Goal: Task Accomplishment & Management: Manage account settings

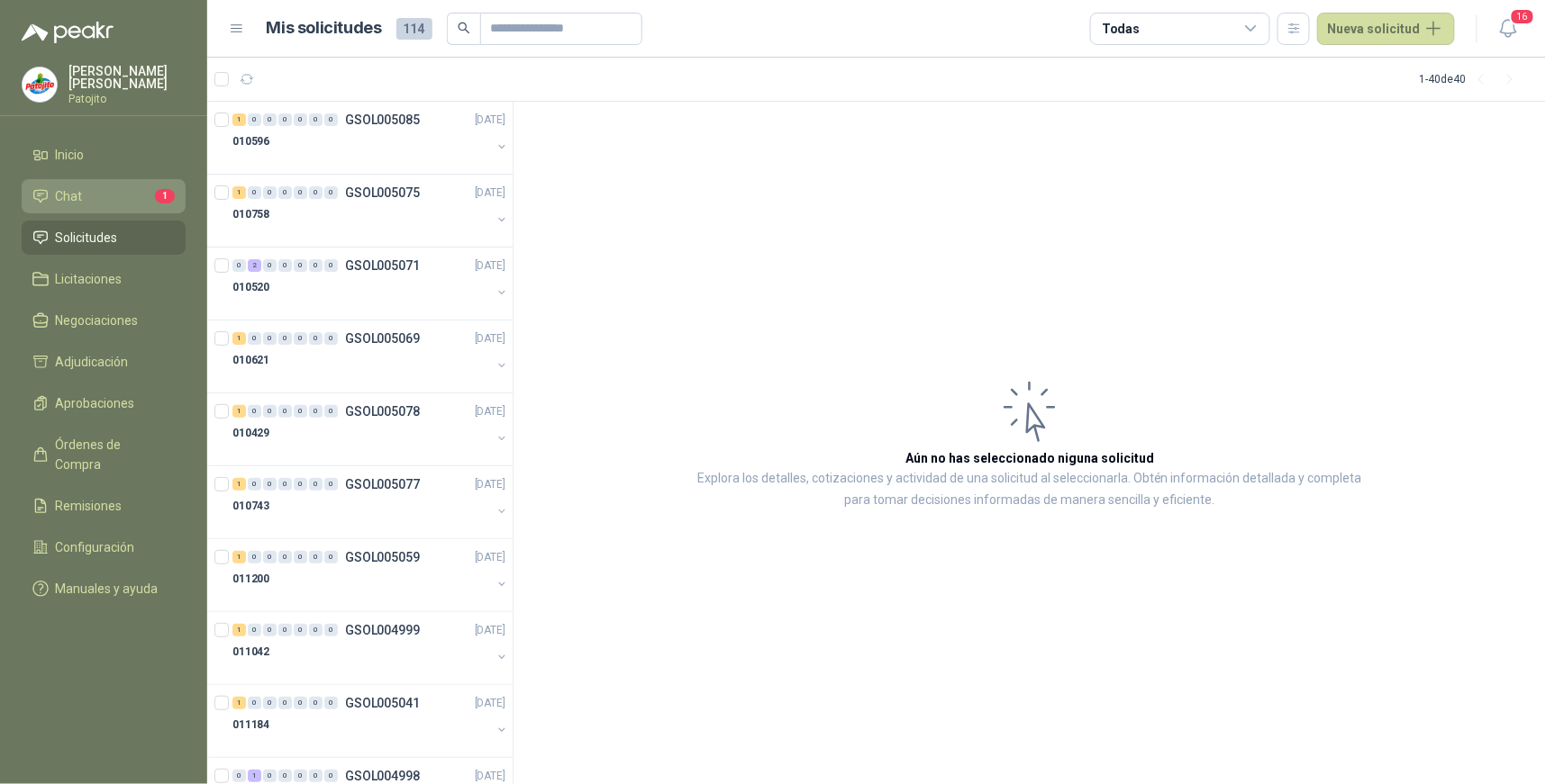
click at [144, 193] on li "Chat 1" at bounding box center [104, 196] width 142 height 20
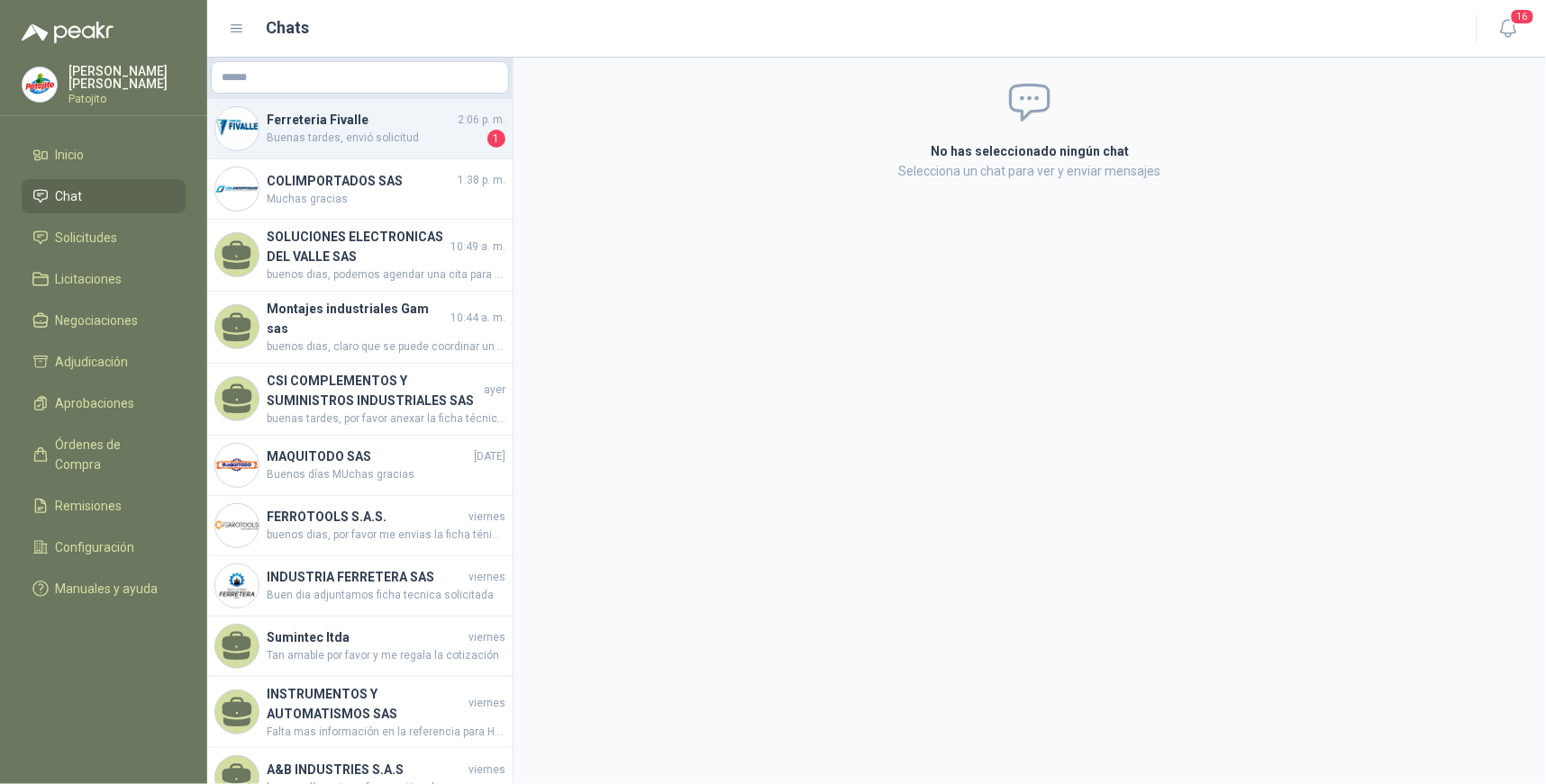
click at [405, 127] on h4 "Ferreteria Fivalle" at bounding box center [360, 120] width 187 height 20
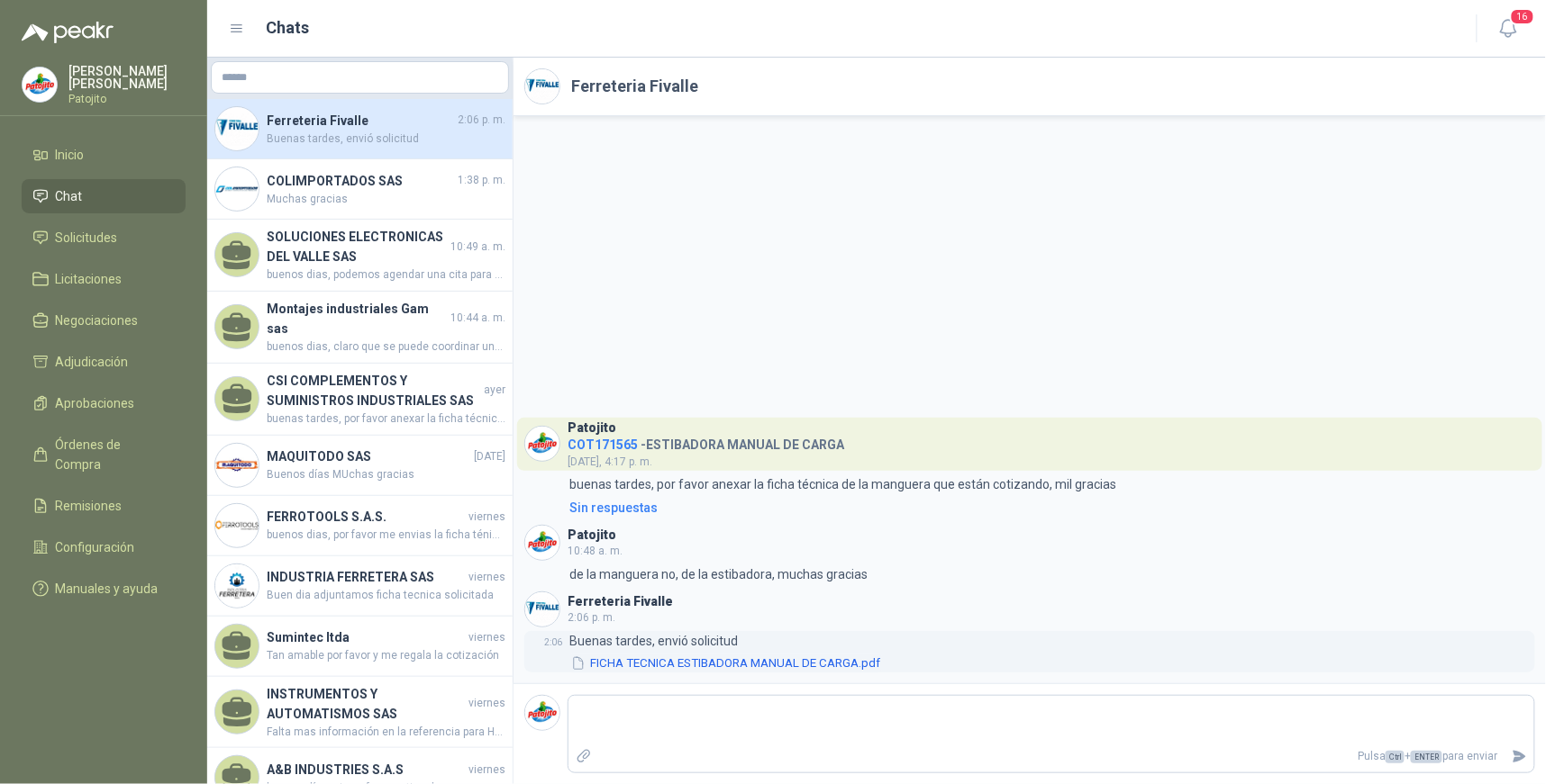
click at [750, 667] on button "FICHA TECNICA ESTIBADORA MANUAL DE CARGA.pdf" at bounding box center [725, 664] width 312 height 19
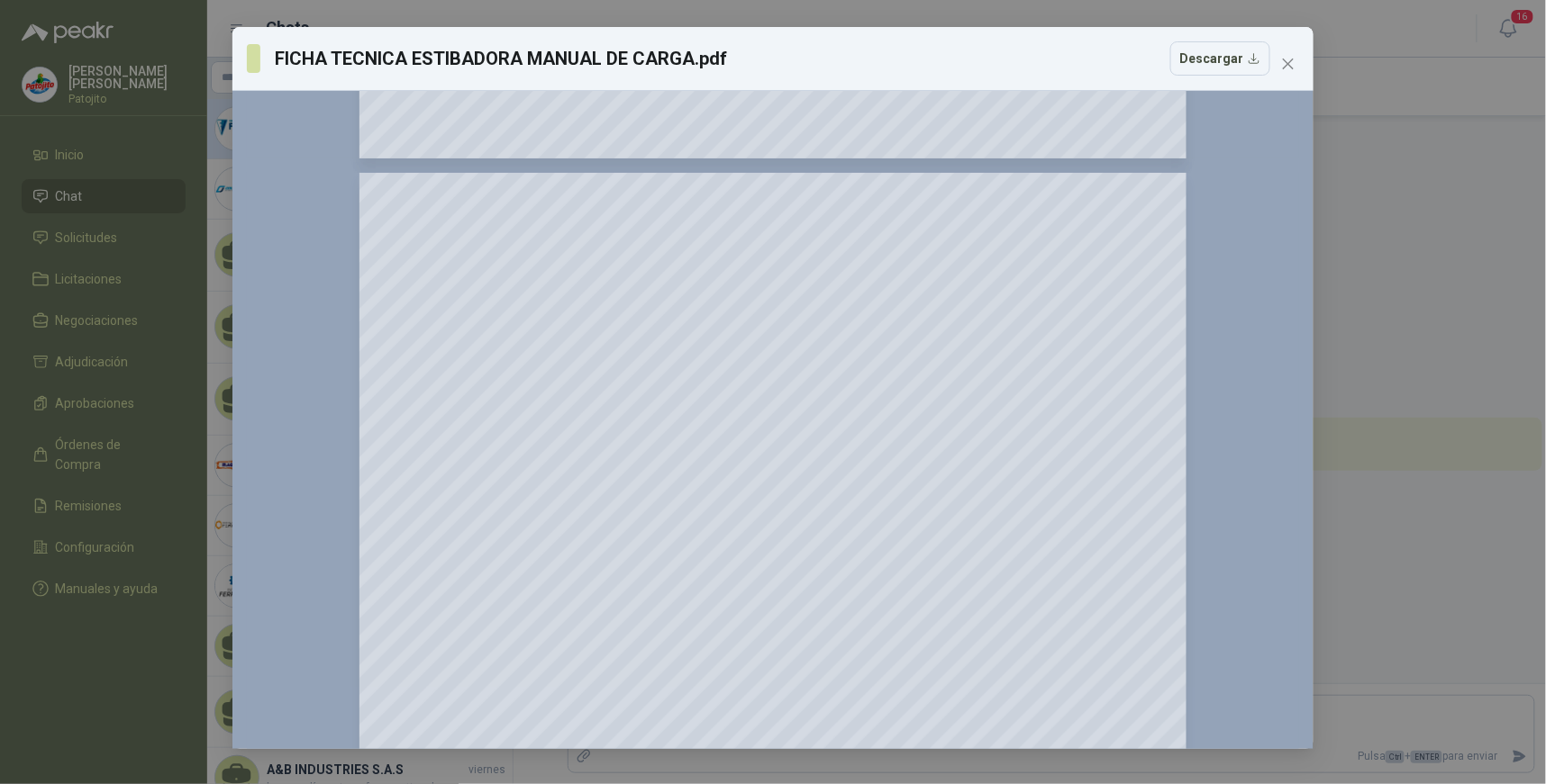
scroll to position [2400, 0]
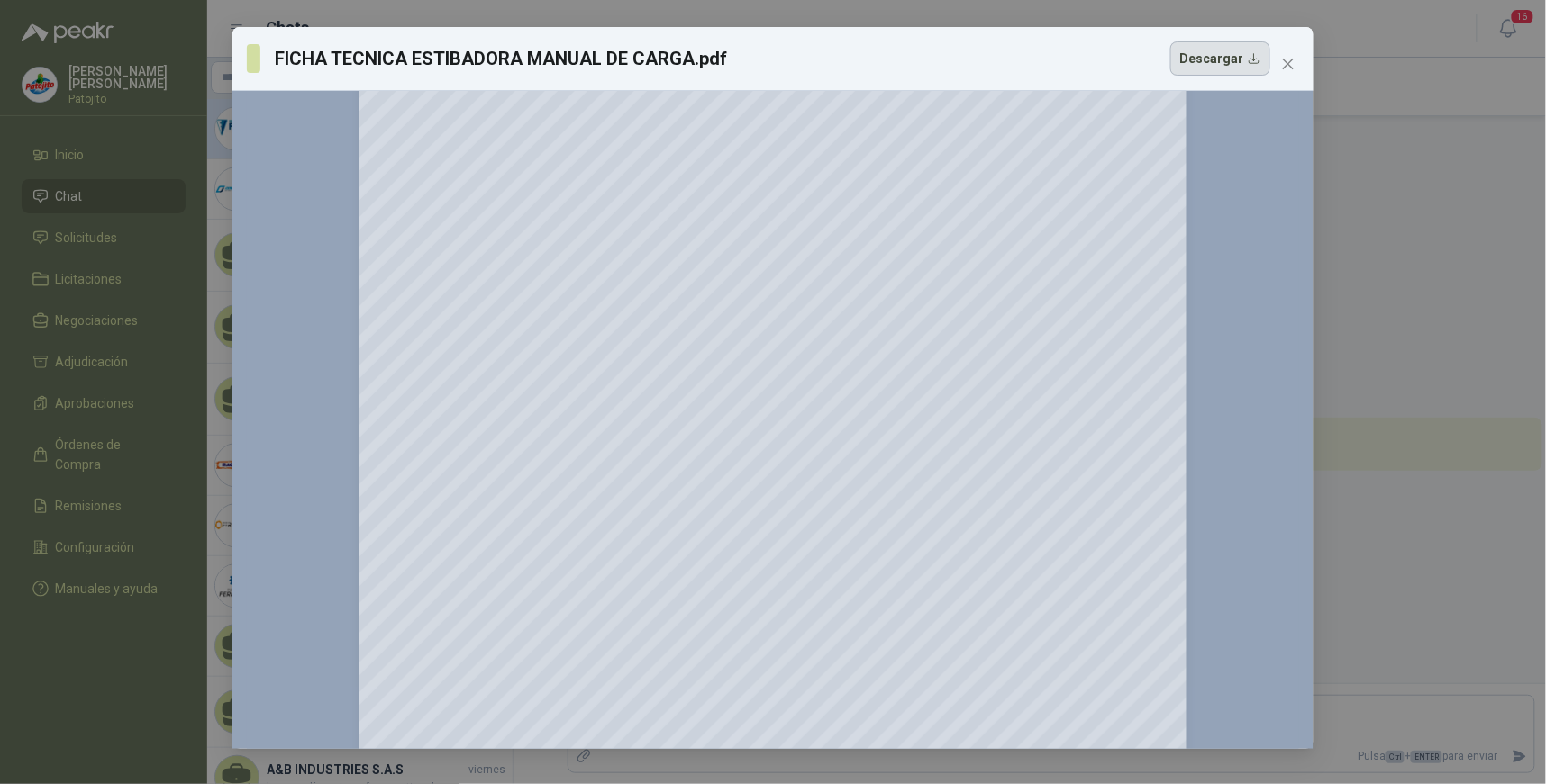
click at [1238, 60] on button "Descargar" at bounding box center [1221, 57] width 100 height 34
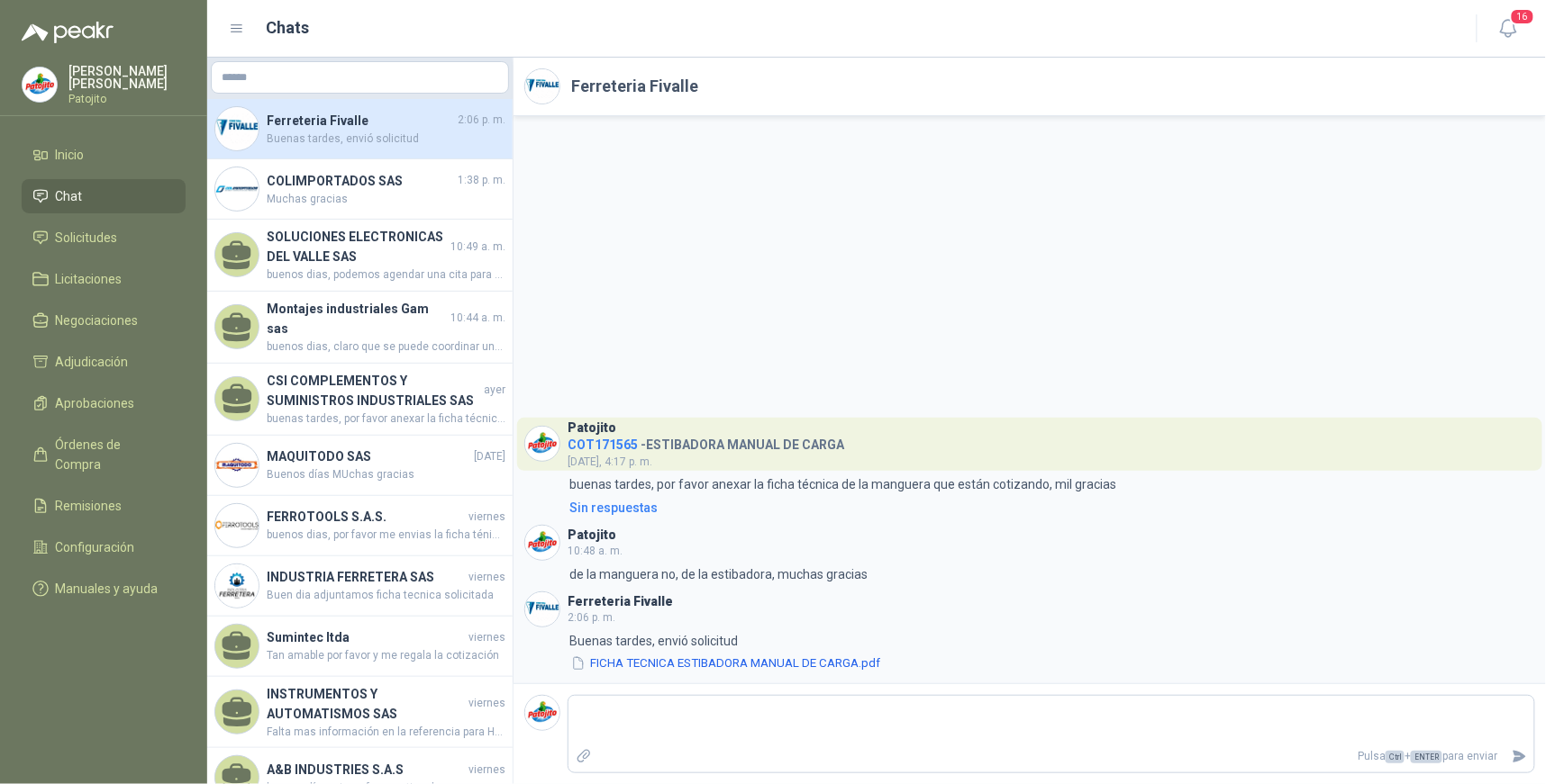
drag, startPoint x: 139, startPoint y: 235, endPoint x: 149, endPoint y: 256, distance: 23.3
click at [139, 235] on li "Solicitudes" at bounding box center [104, 238] width 142 height 20
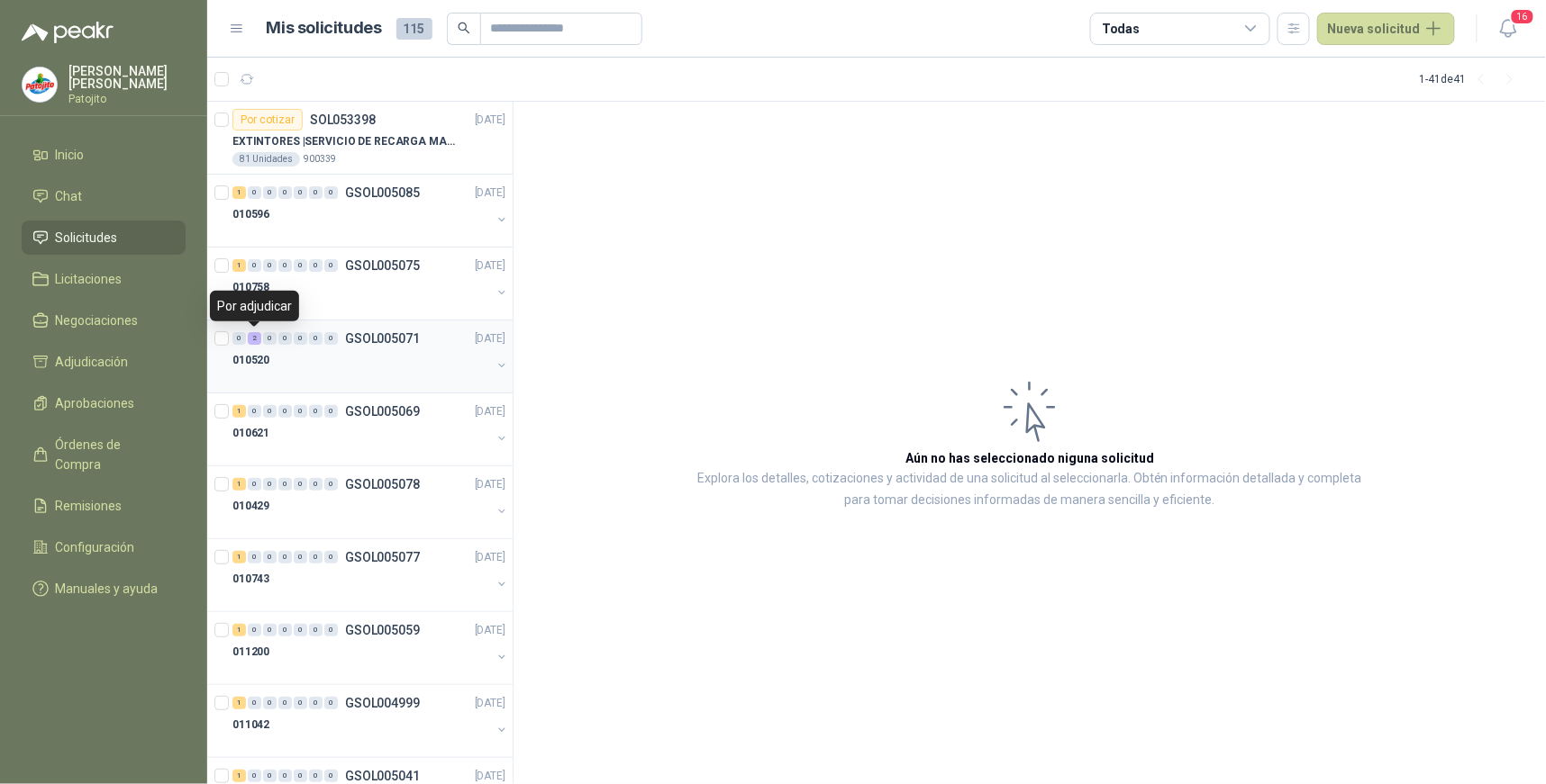
click at [252, 339] on div "2" at bounding box center [254, 339] width 14 height 13
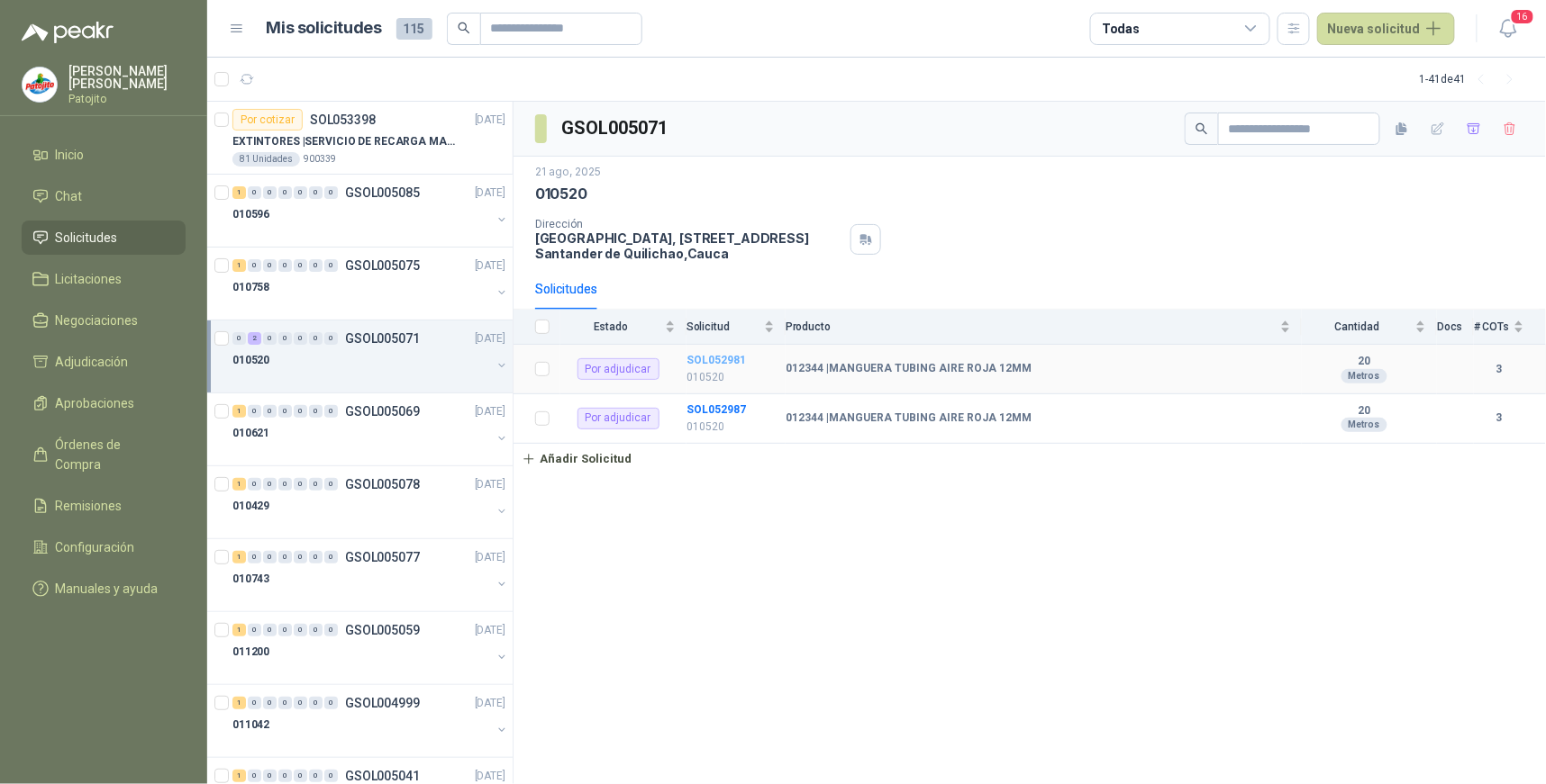
click at [709, 359] on b "SOL052981" at bounding box center [716, 361] width 59 height 13
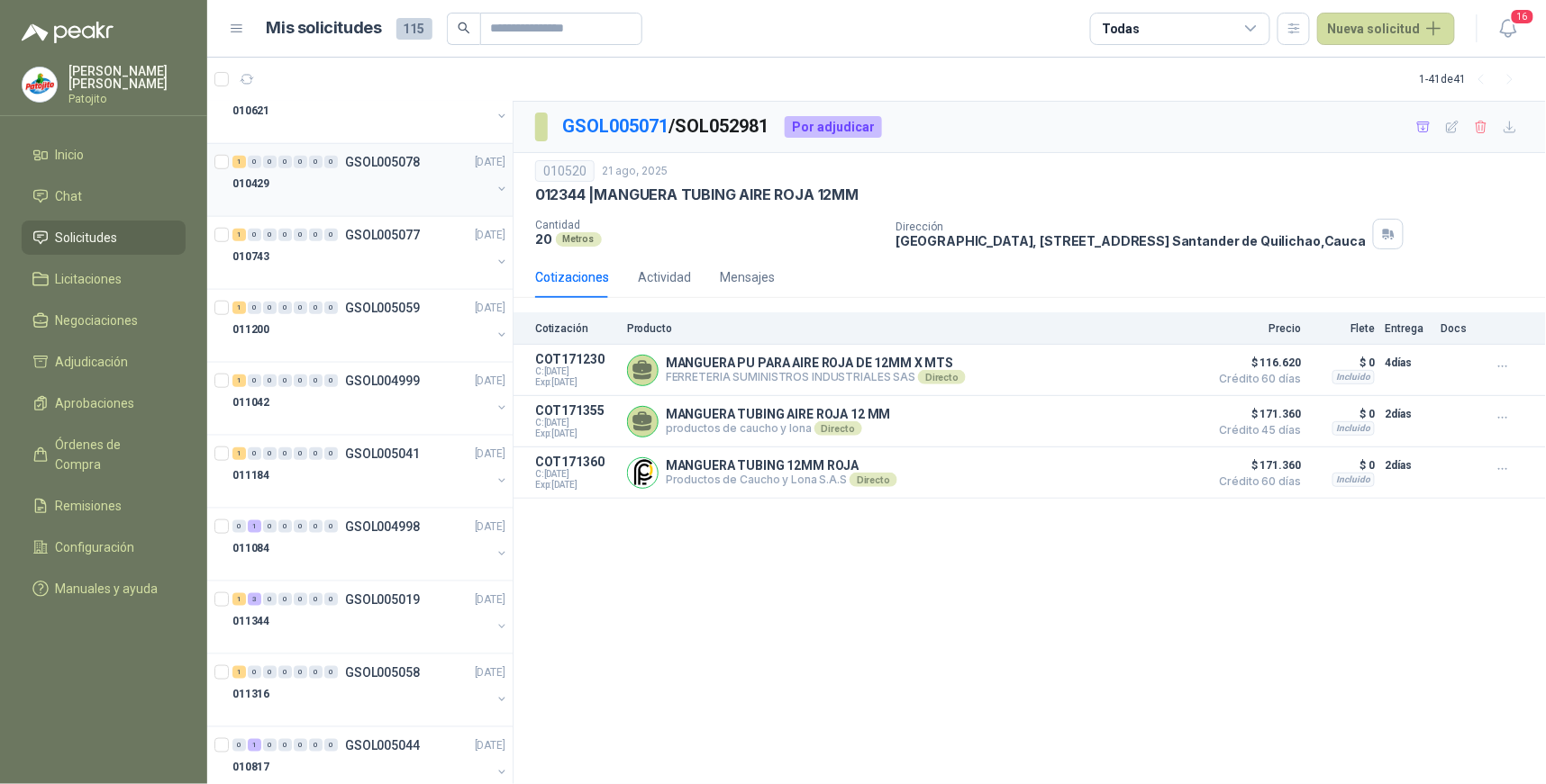
scroll to position [500, 0]
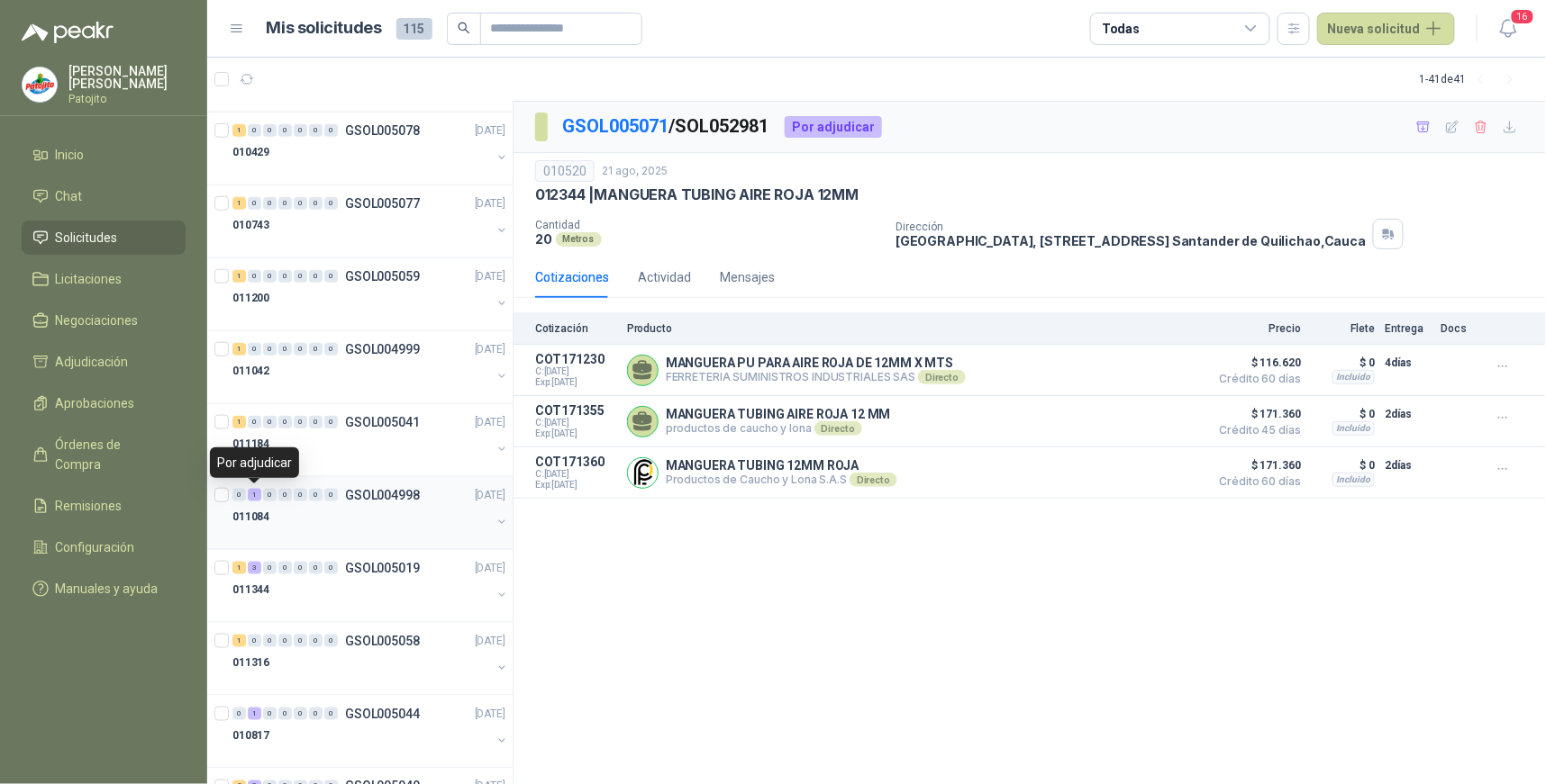
click at [255, 499] on div "1" at bounding box center [254, 496] width 14 height 13
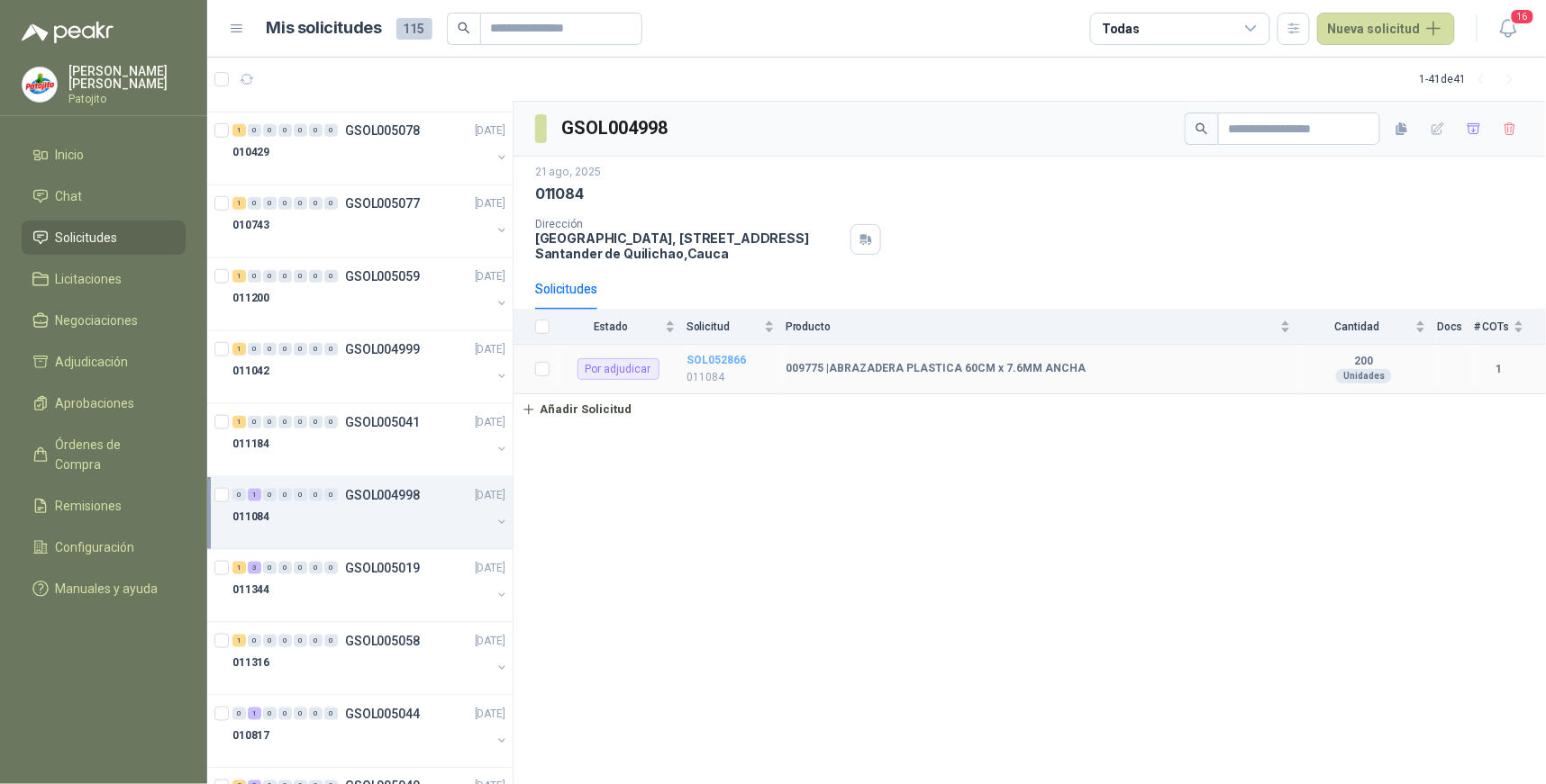
click at [706, 357] on b "SOL052866" at bounding box center [716, 361] width 59 height 13
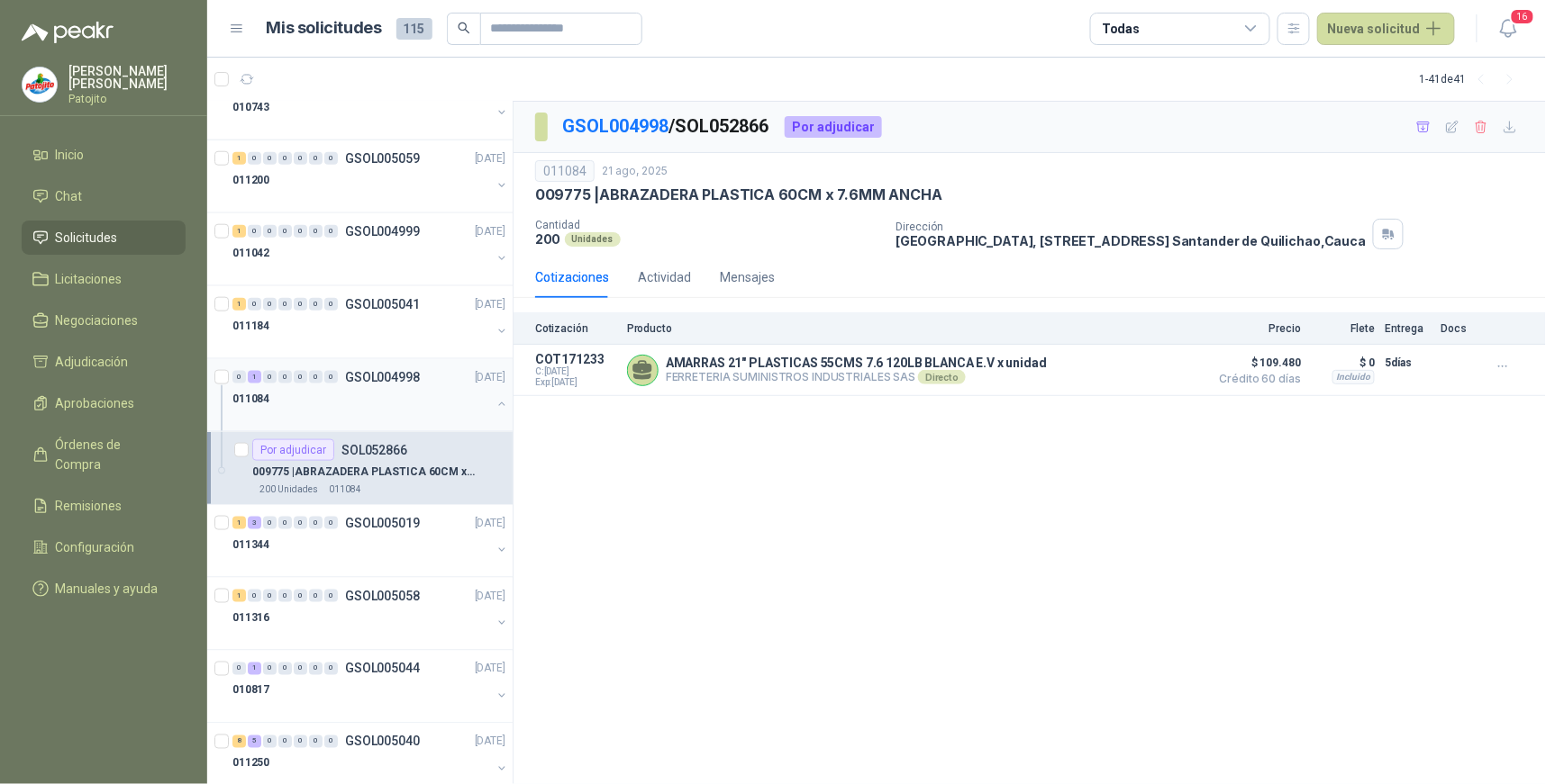
scroll to position [700, 0]
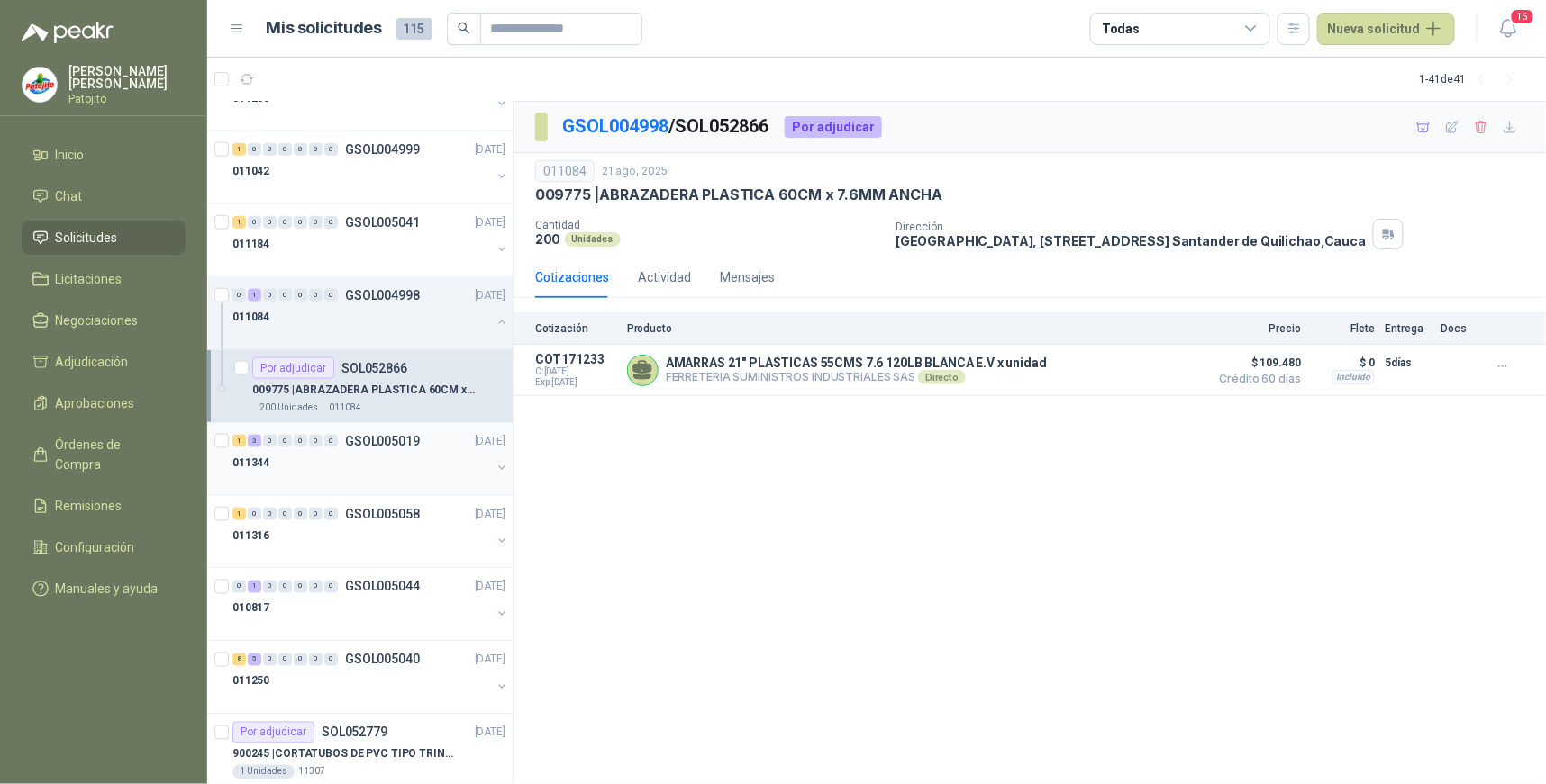
click at [250, 442] on div "3" at bounding box center [254, 441] width 14 height 13
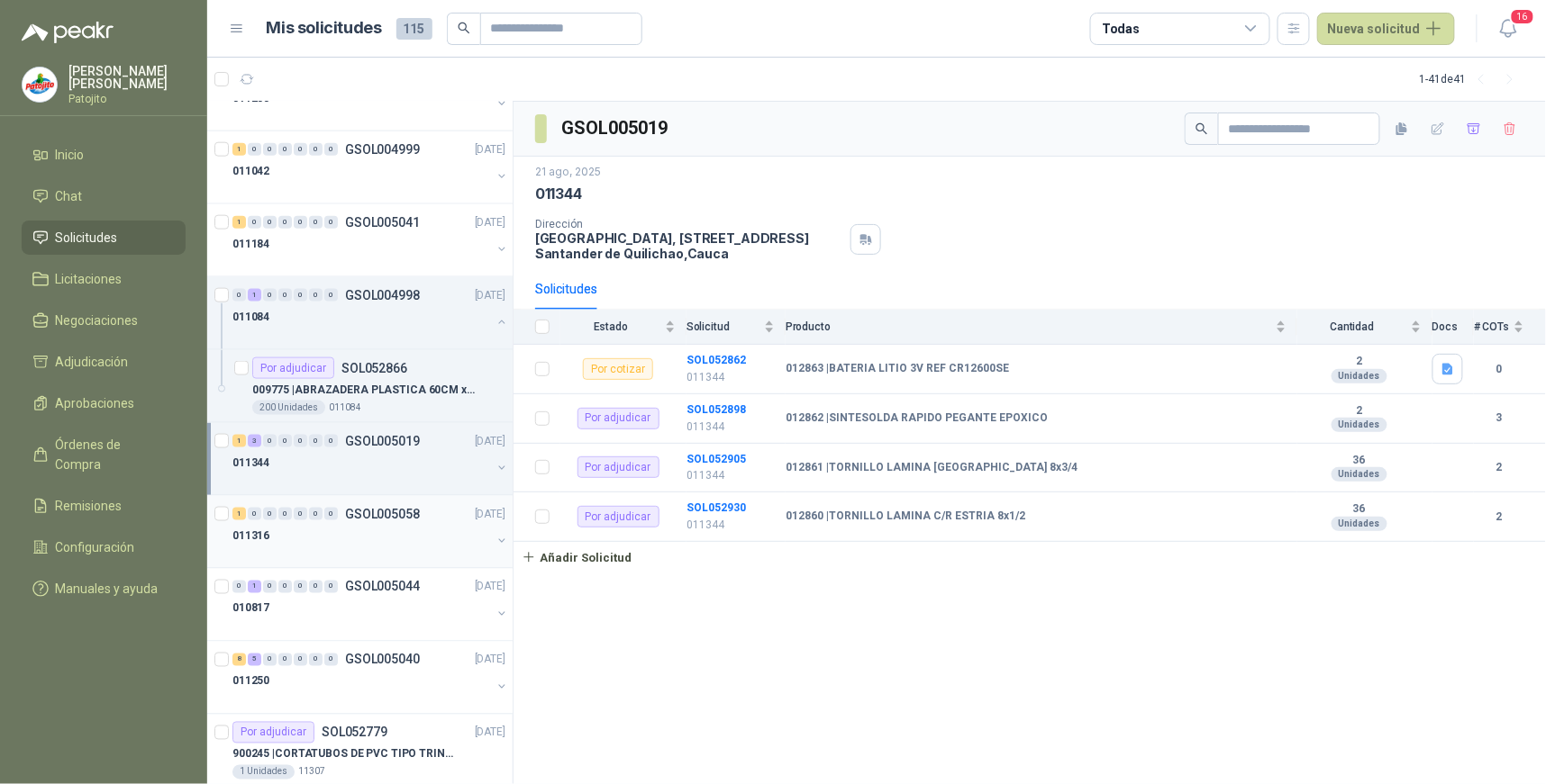
scroll to position [800, 0]
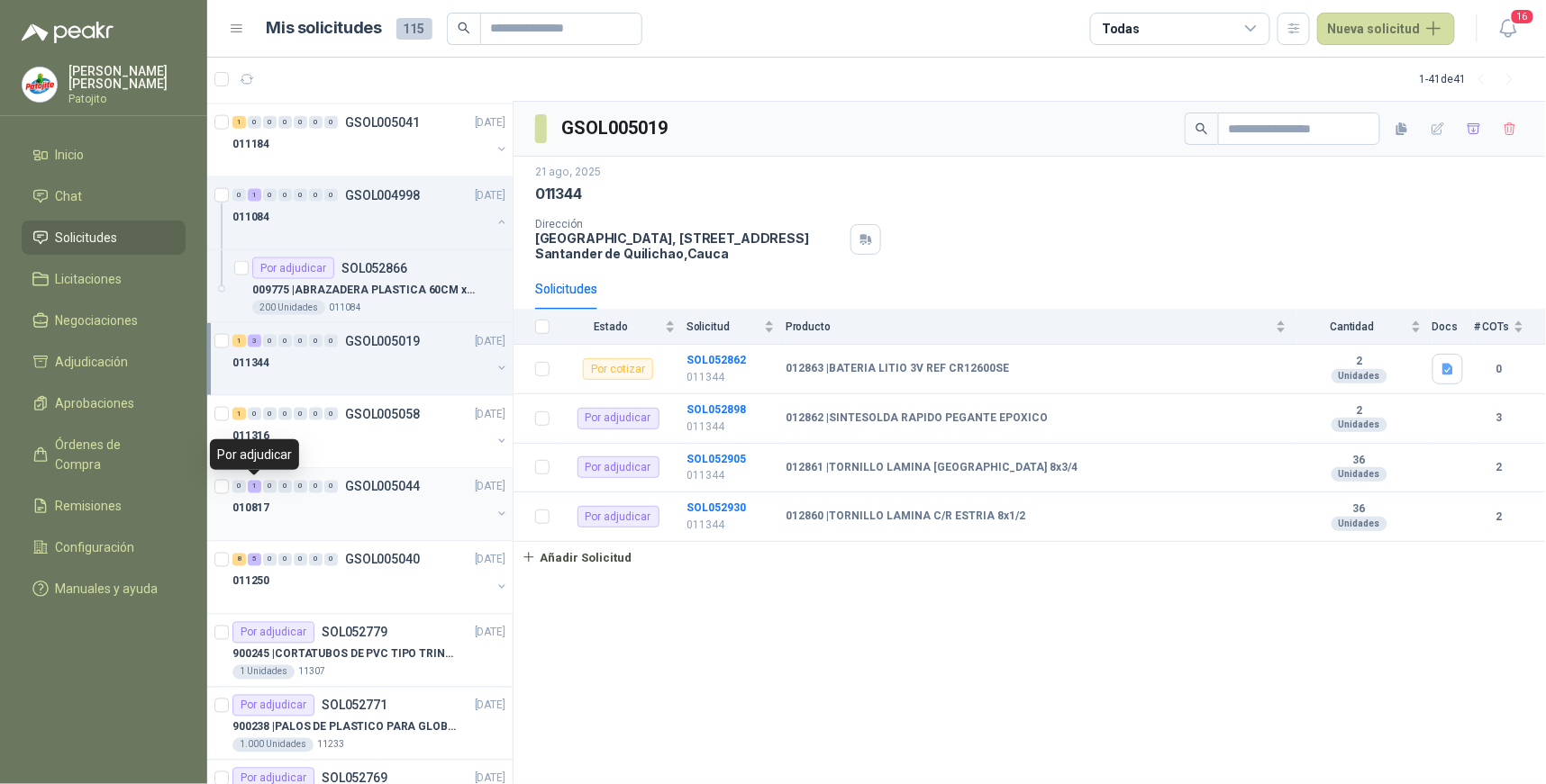
click at [256, 488] on div "1" at bounding box center [254, 487] width 14 height 13
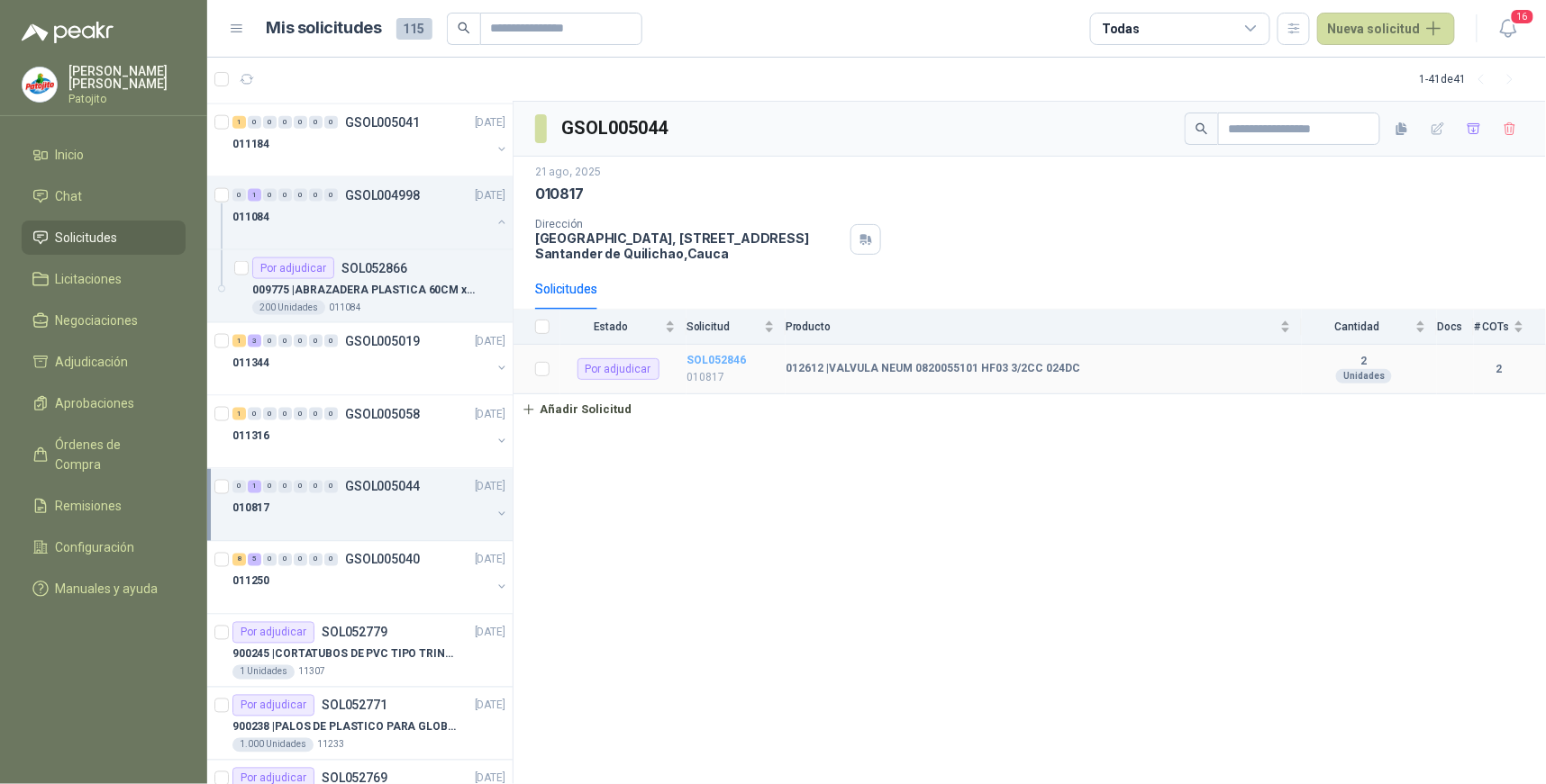
click at [708, 354] on b "SOL052846" at bounding box center [716, 361] width 59 height 13
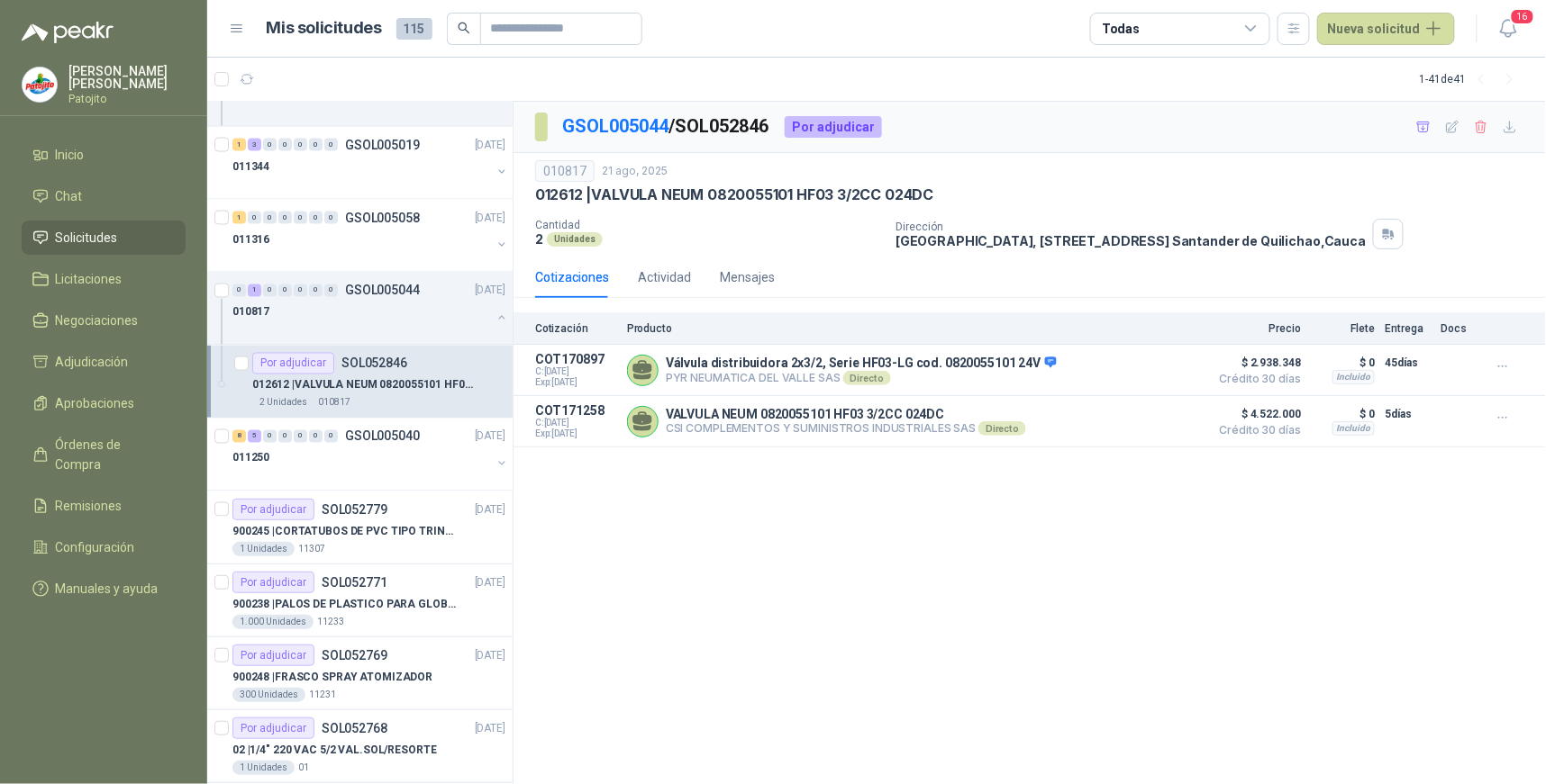
scroll to position [1000, 0]
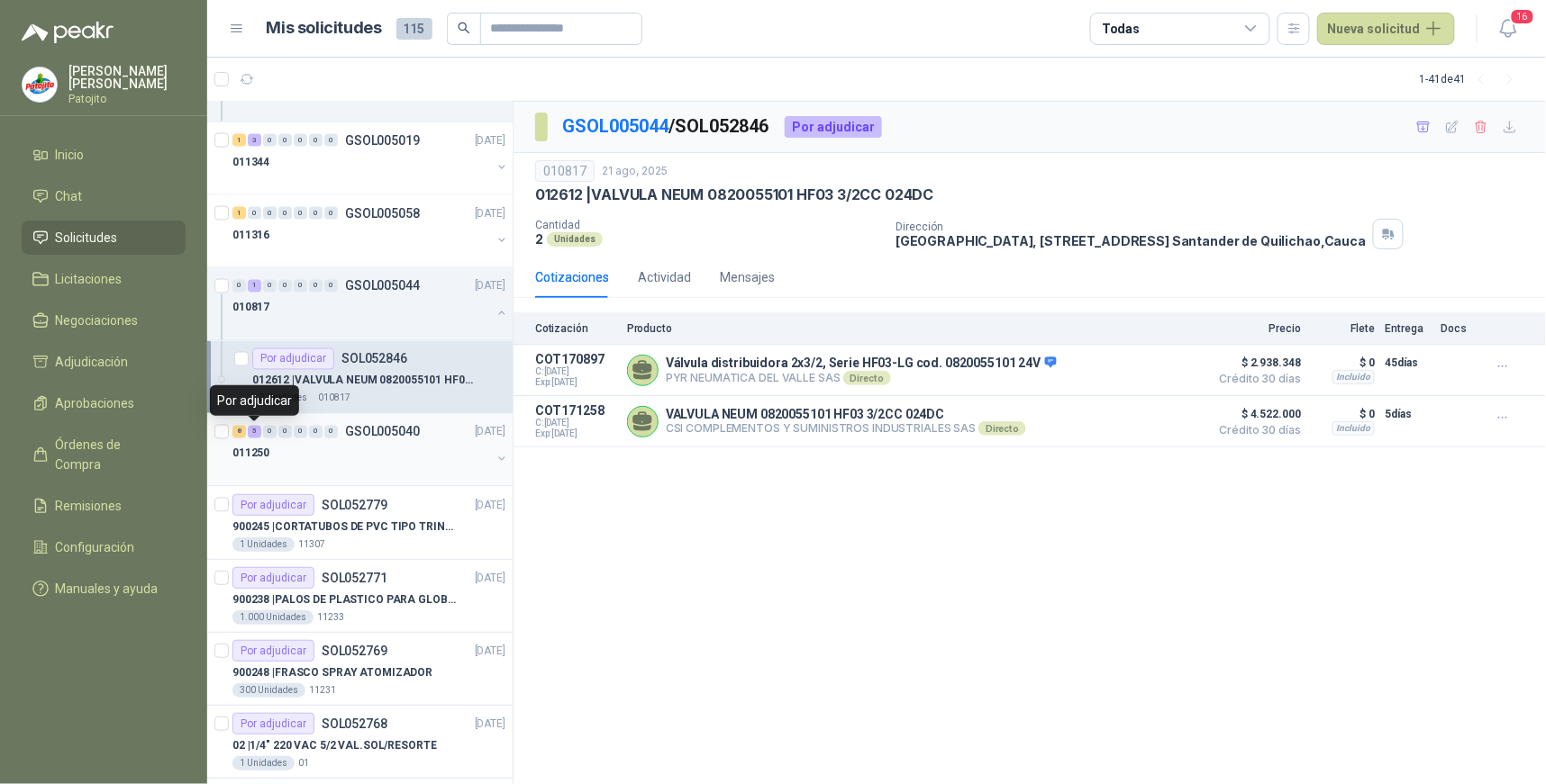
click at [256, 434] on div "5" at bounding box center [254, 433] width 14 height 13
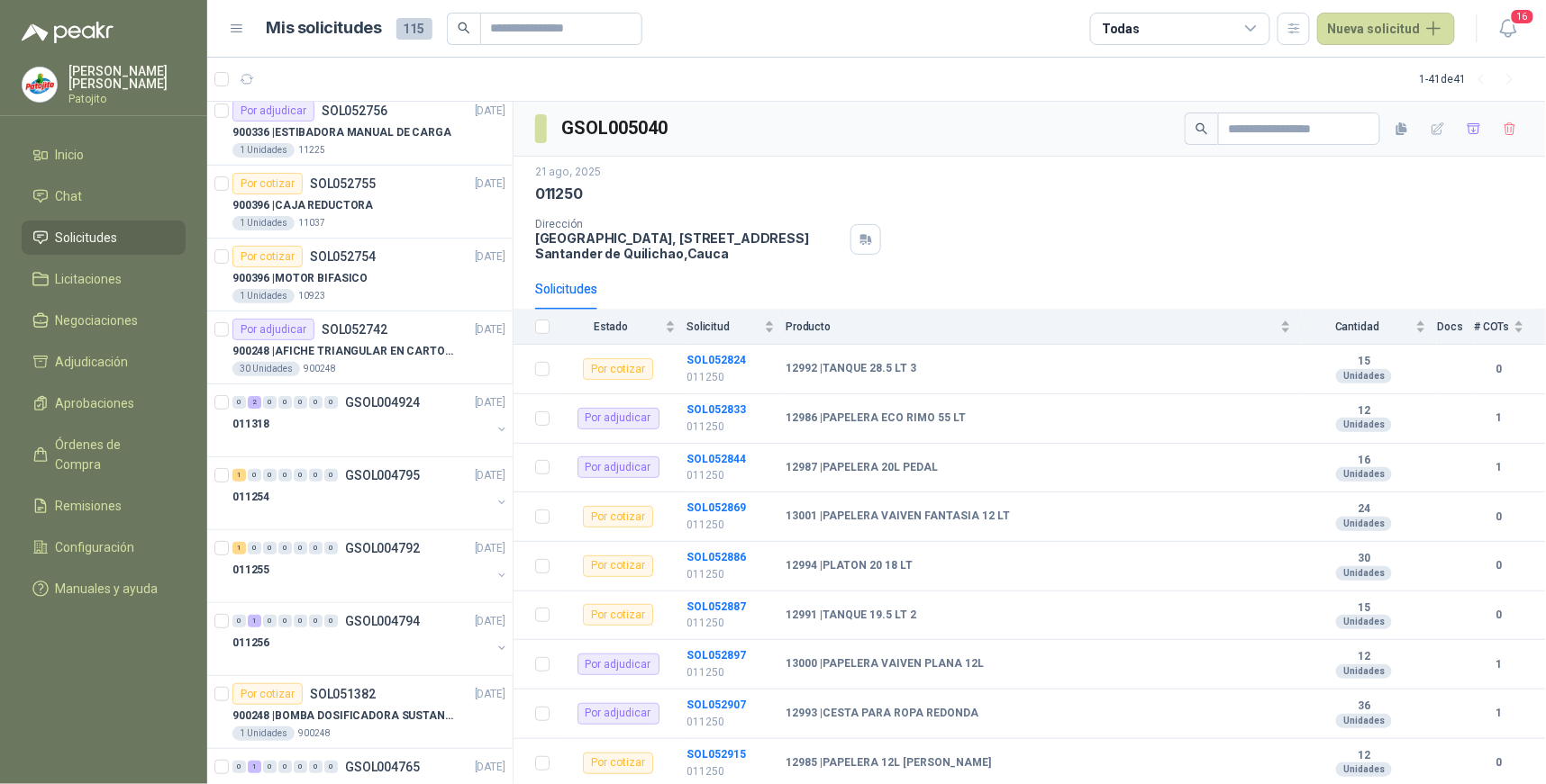
scroll to position [2301, 0]
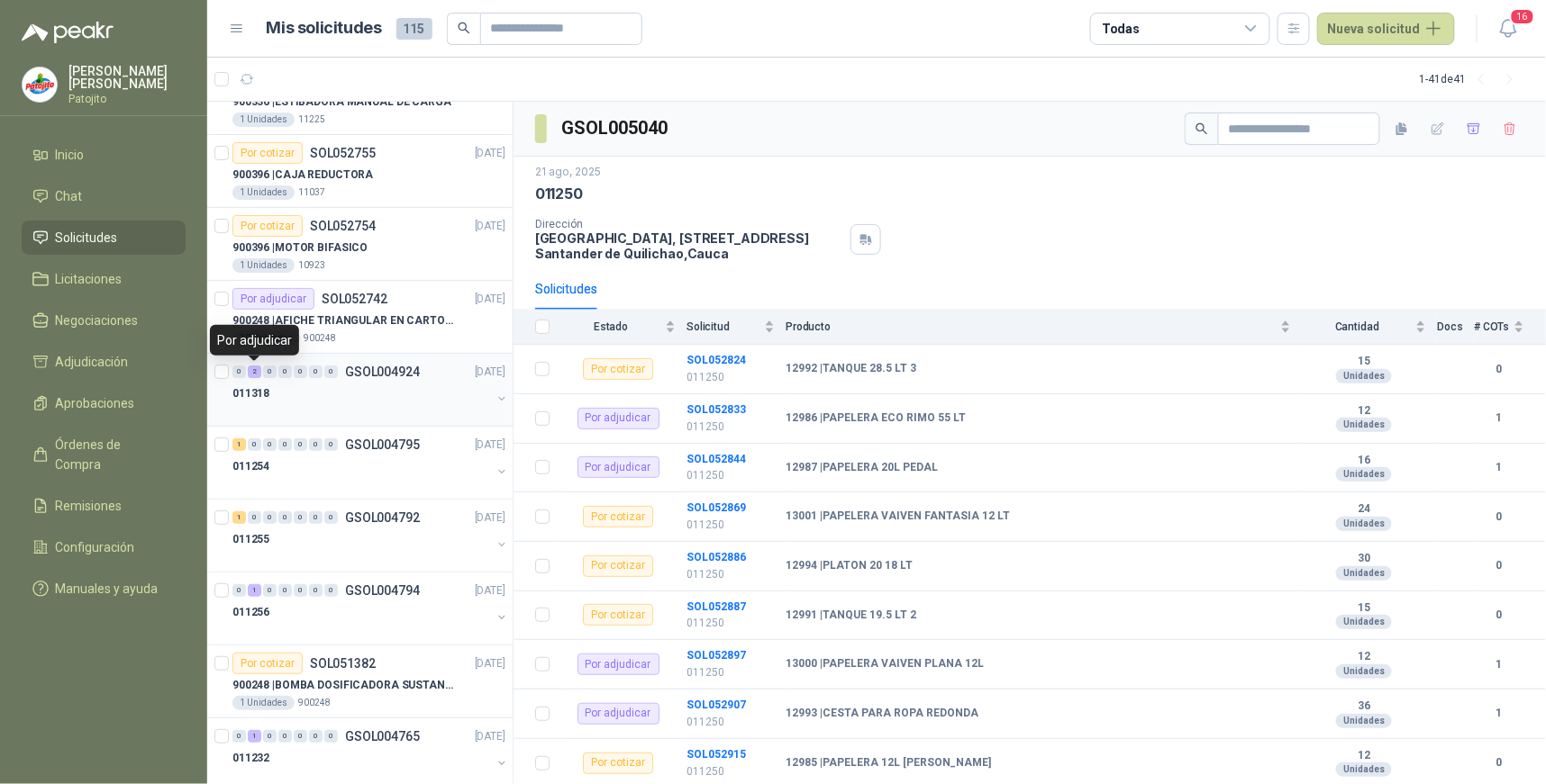
click at [247, 375] on div "2" at bounding box center [254, 372] width 14 height 13
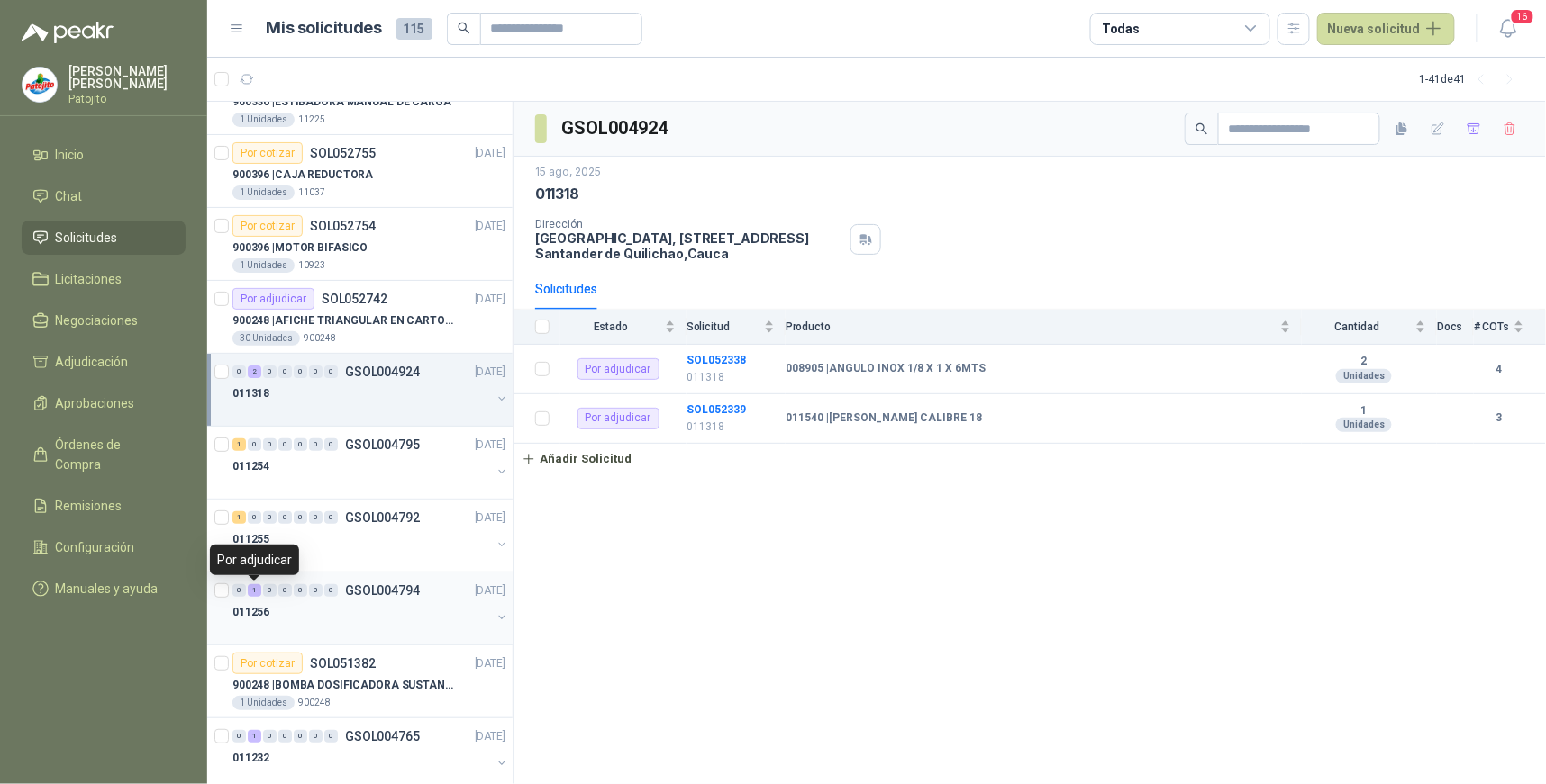
click at [252, 591] on div "1" at bounding box center [254, 591] width 14 height 13
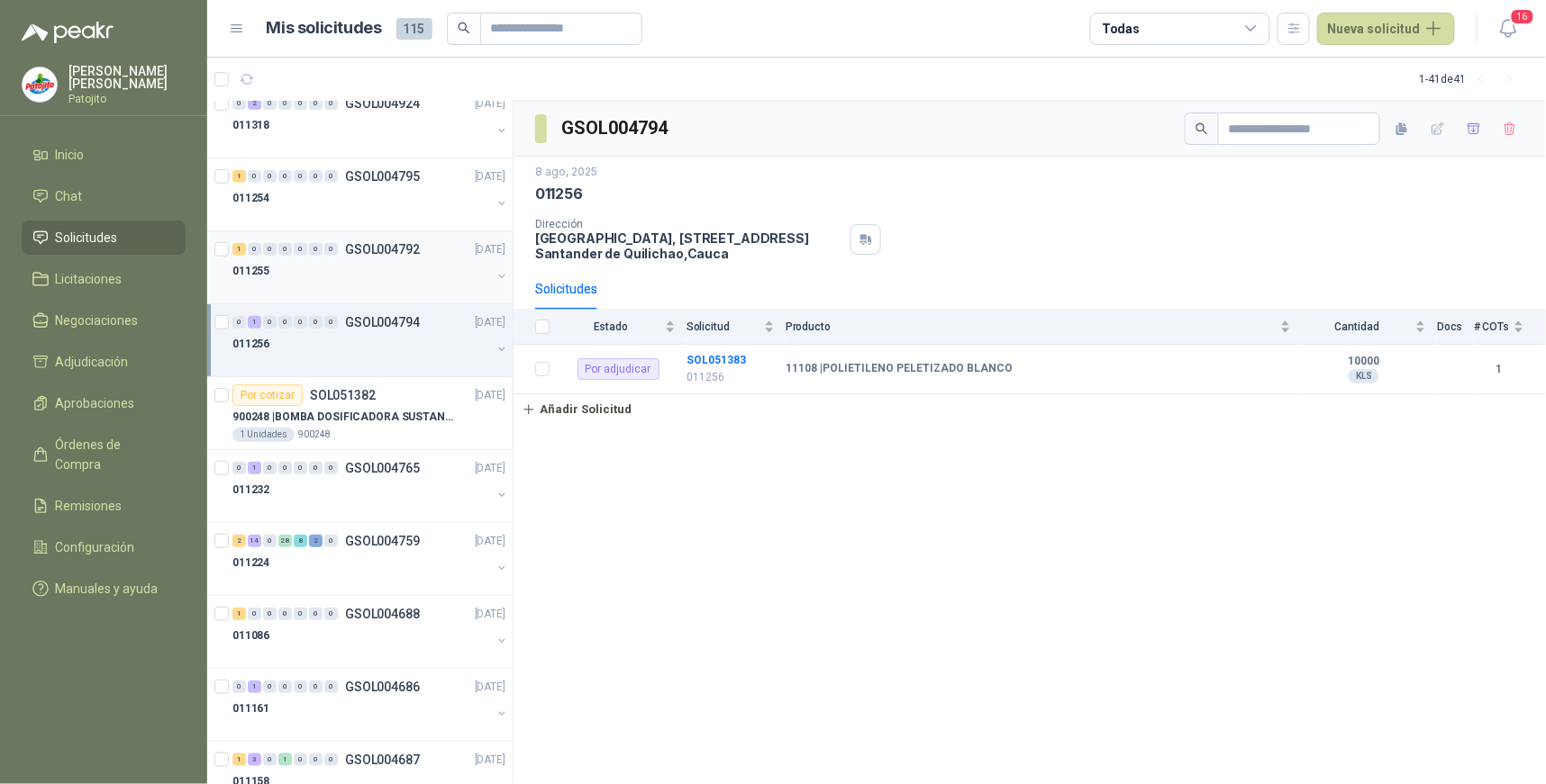
scroll to position [2600, 0]
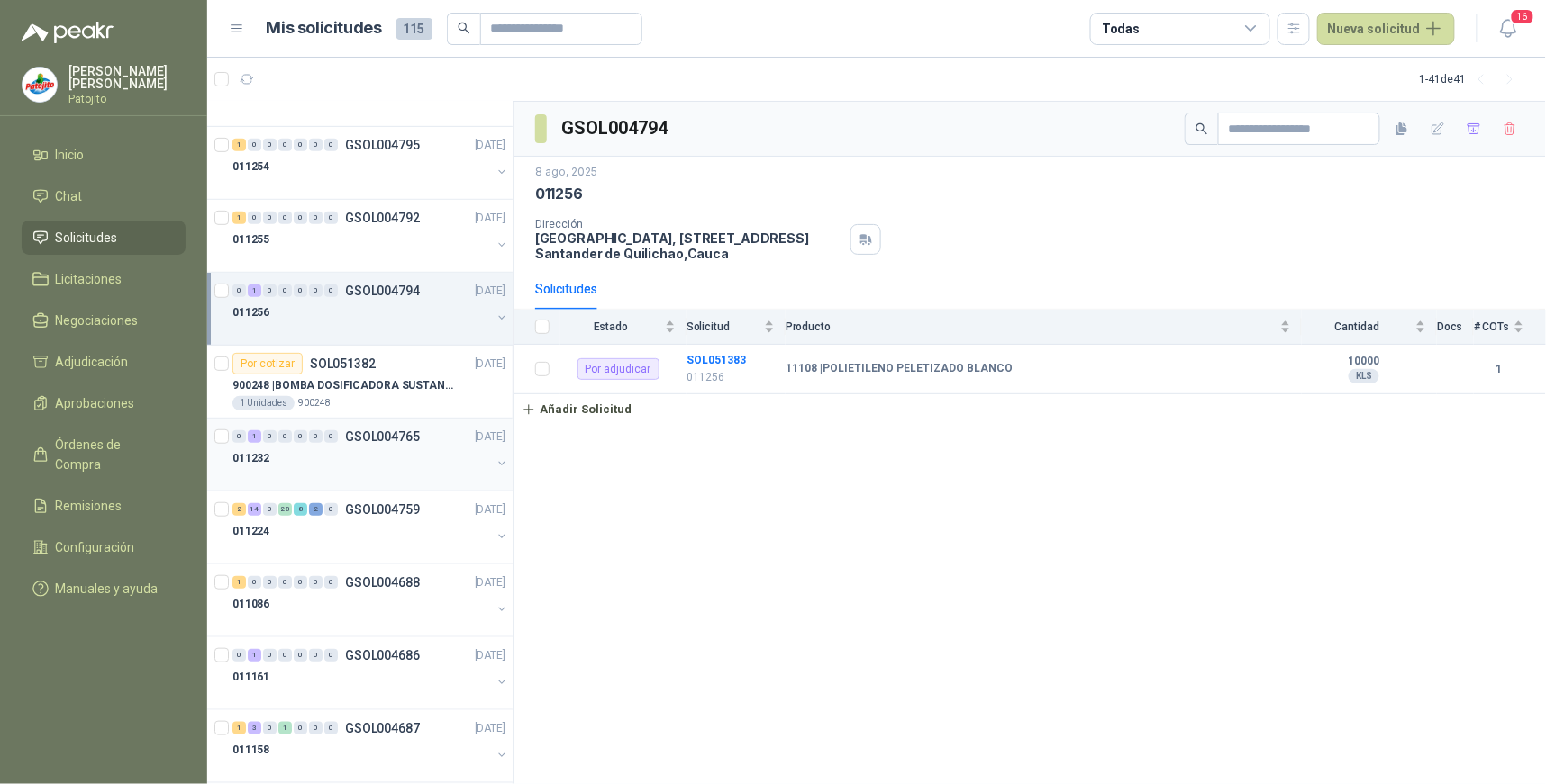
click at [253, 437] on div "1" at bounding box center [254, 437] width 14 height 13
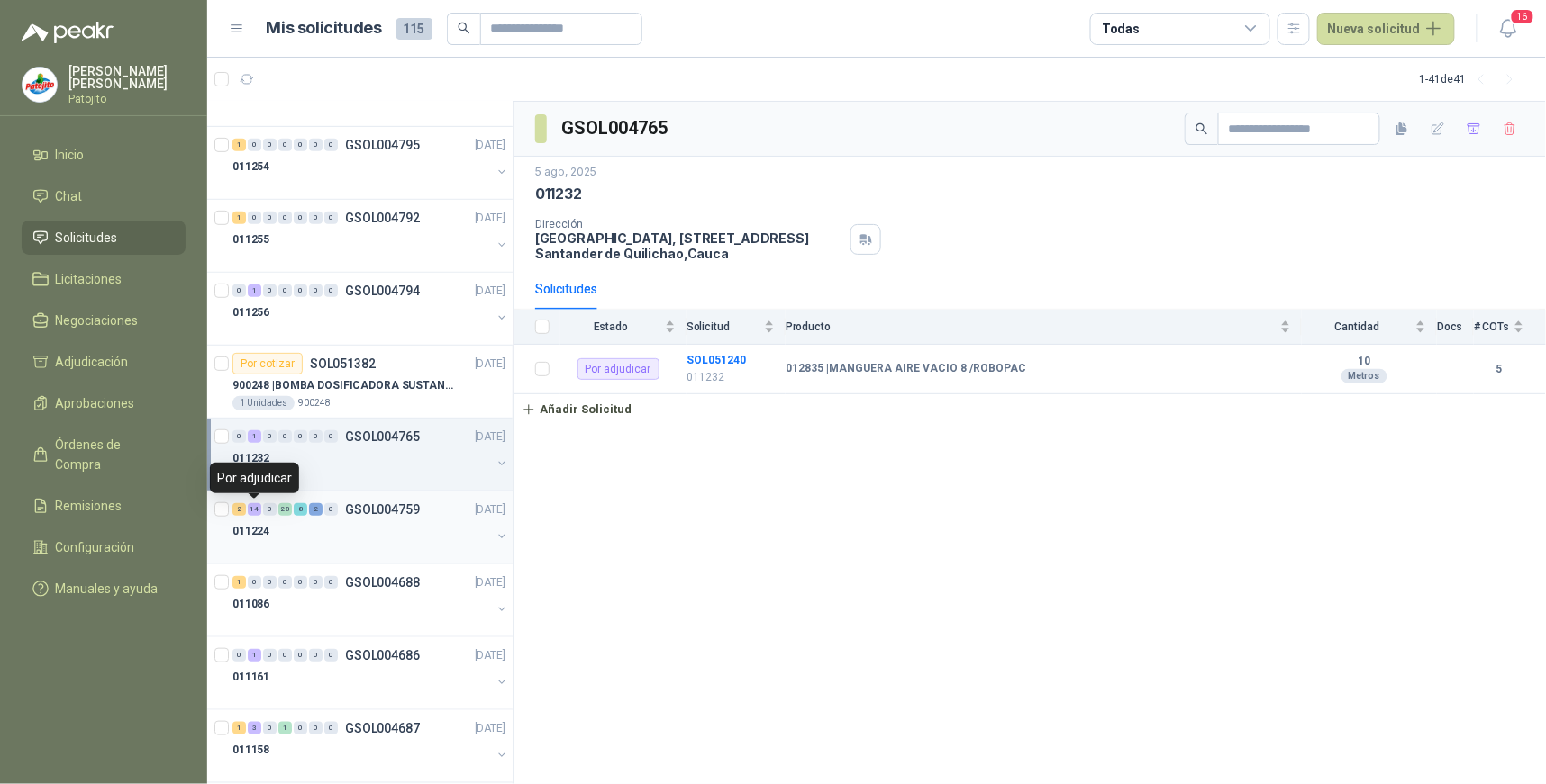
click at [249, 508] on div "14" at bounding box center [254, 509] width 14 height 13
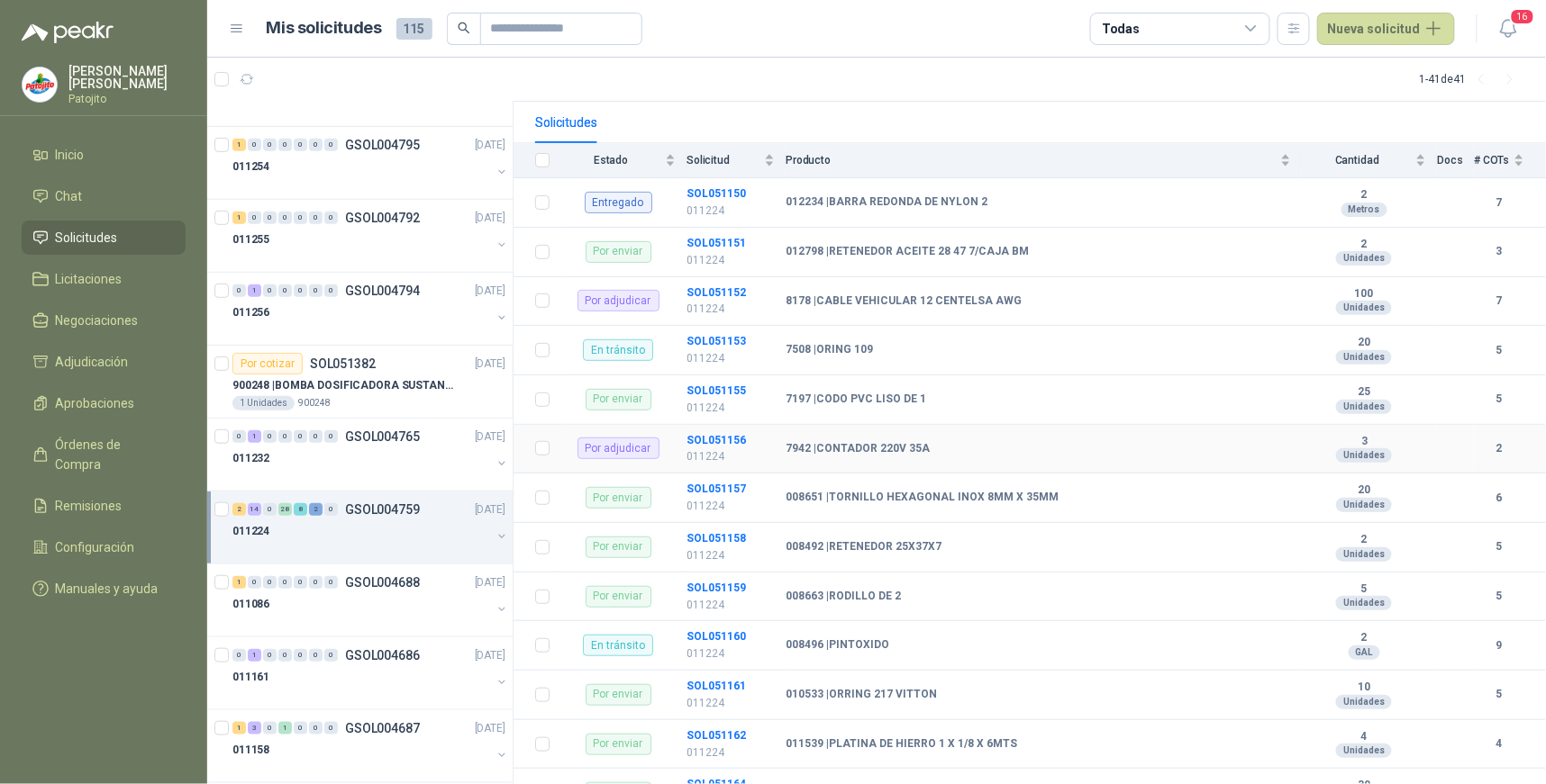
scroll to position [200, 0]
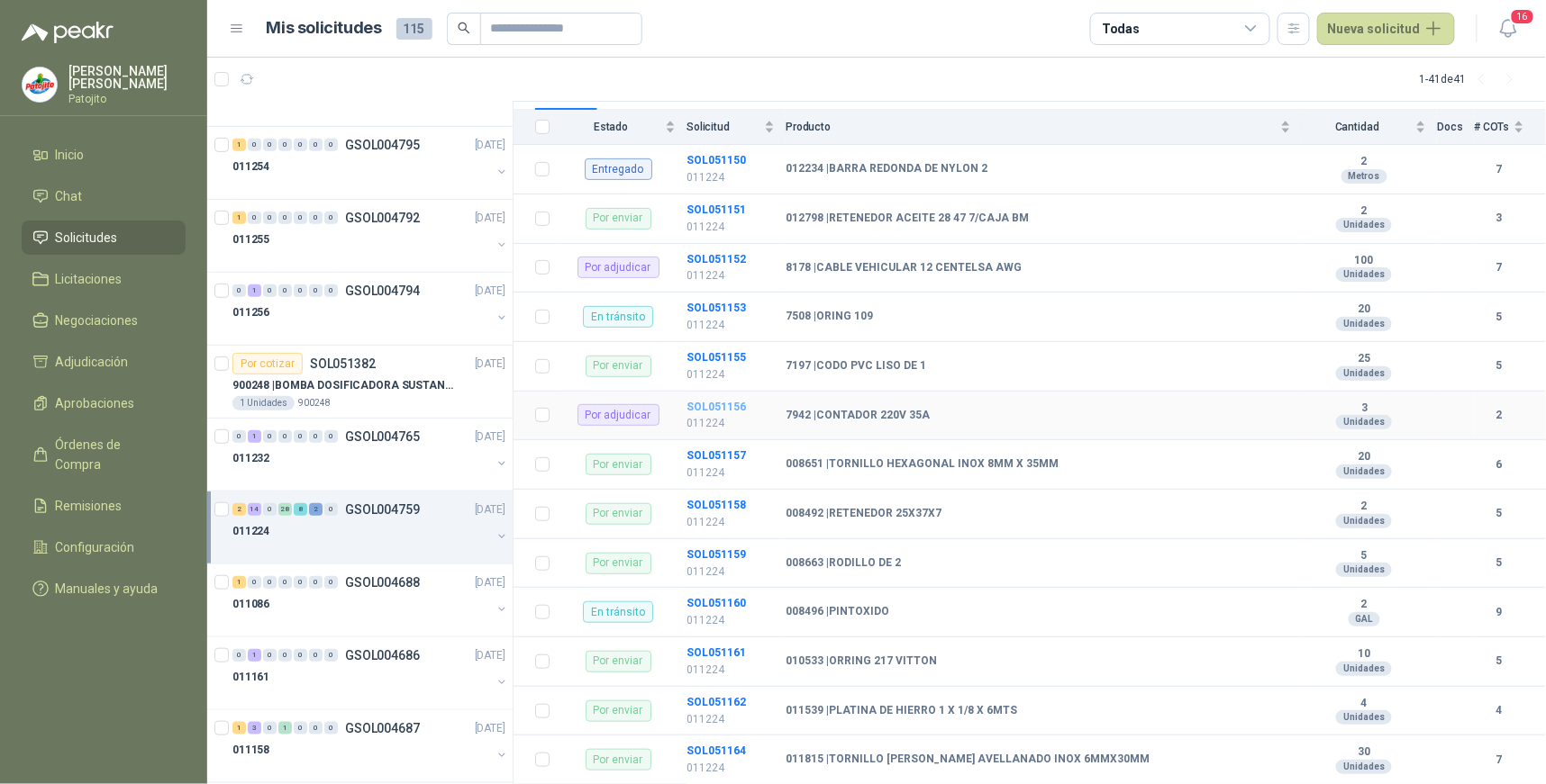
click at [707, 408] on b "SOL051156" at bounding box center [716, 407] width 59 height 13
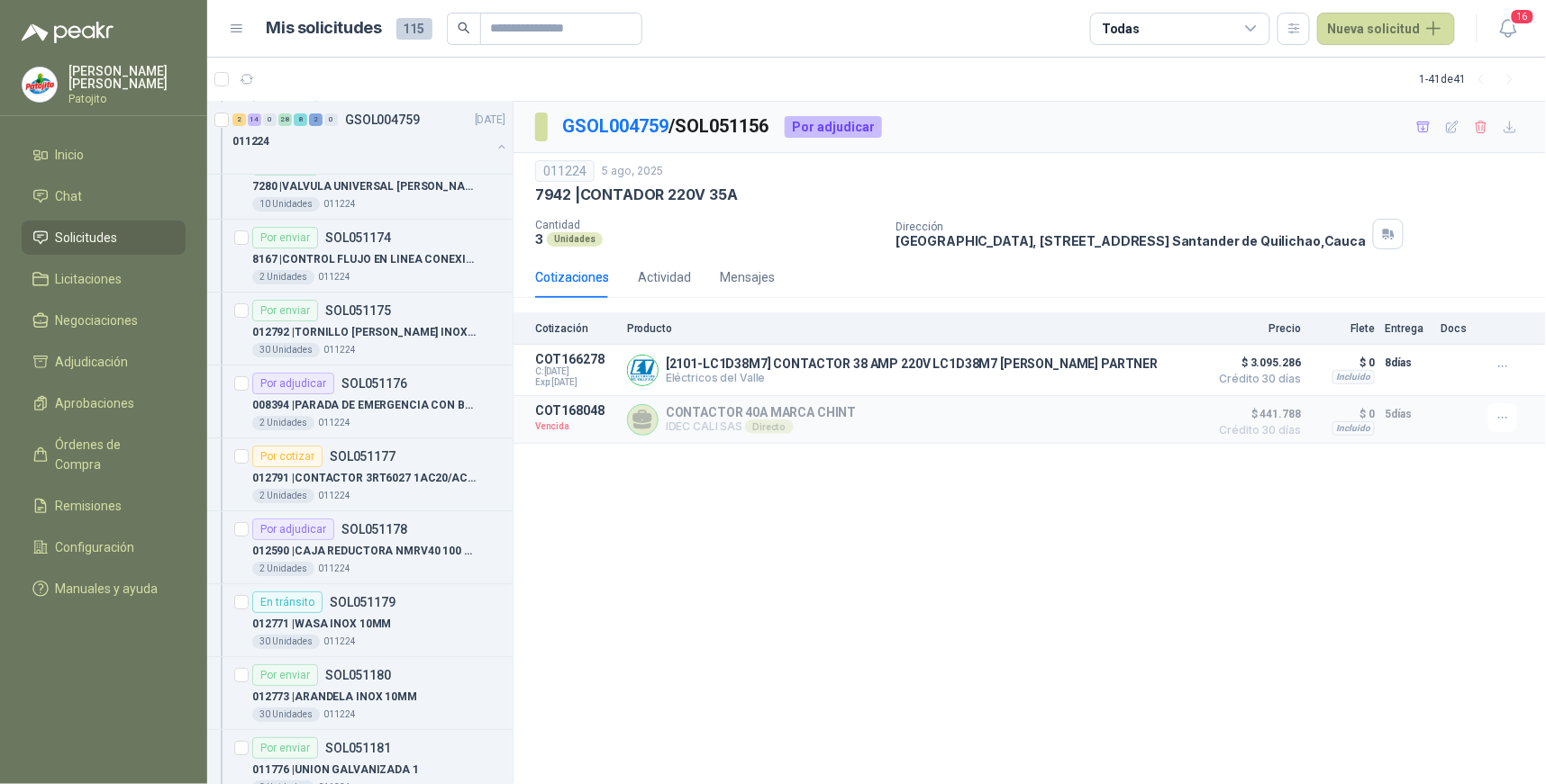
scroll to position [4502, 0]
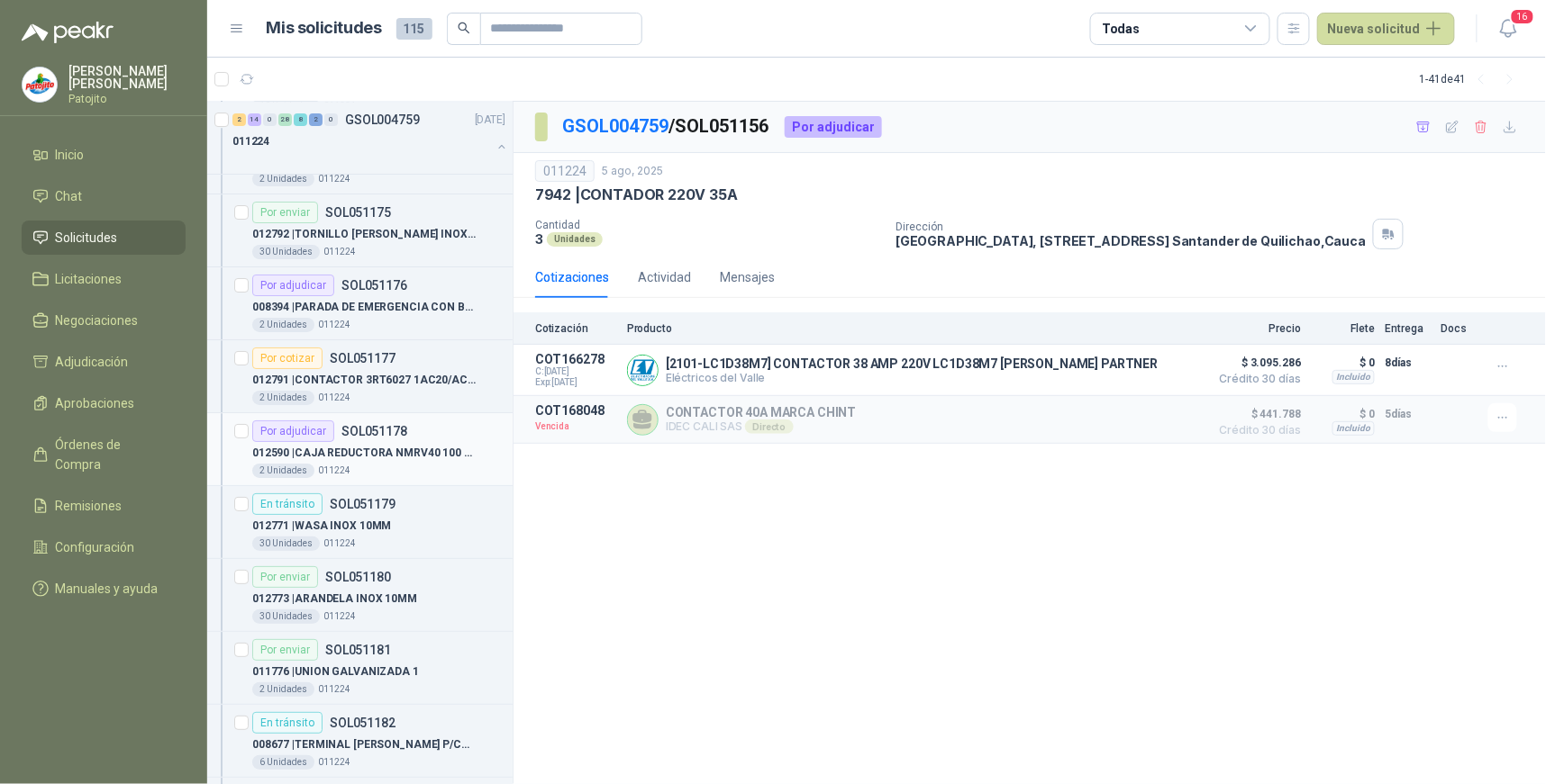
click at [318, 427] on div "Por adjudicar" at bounding box center [293, 432] width 82 height 22
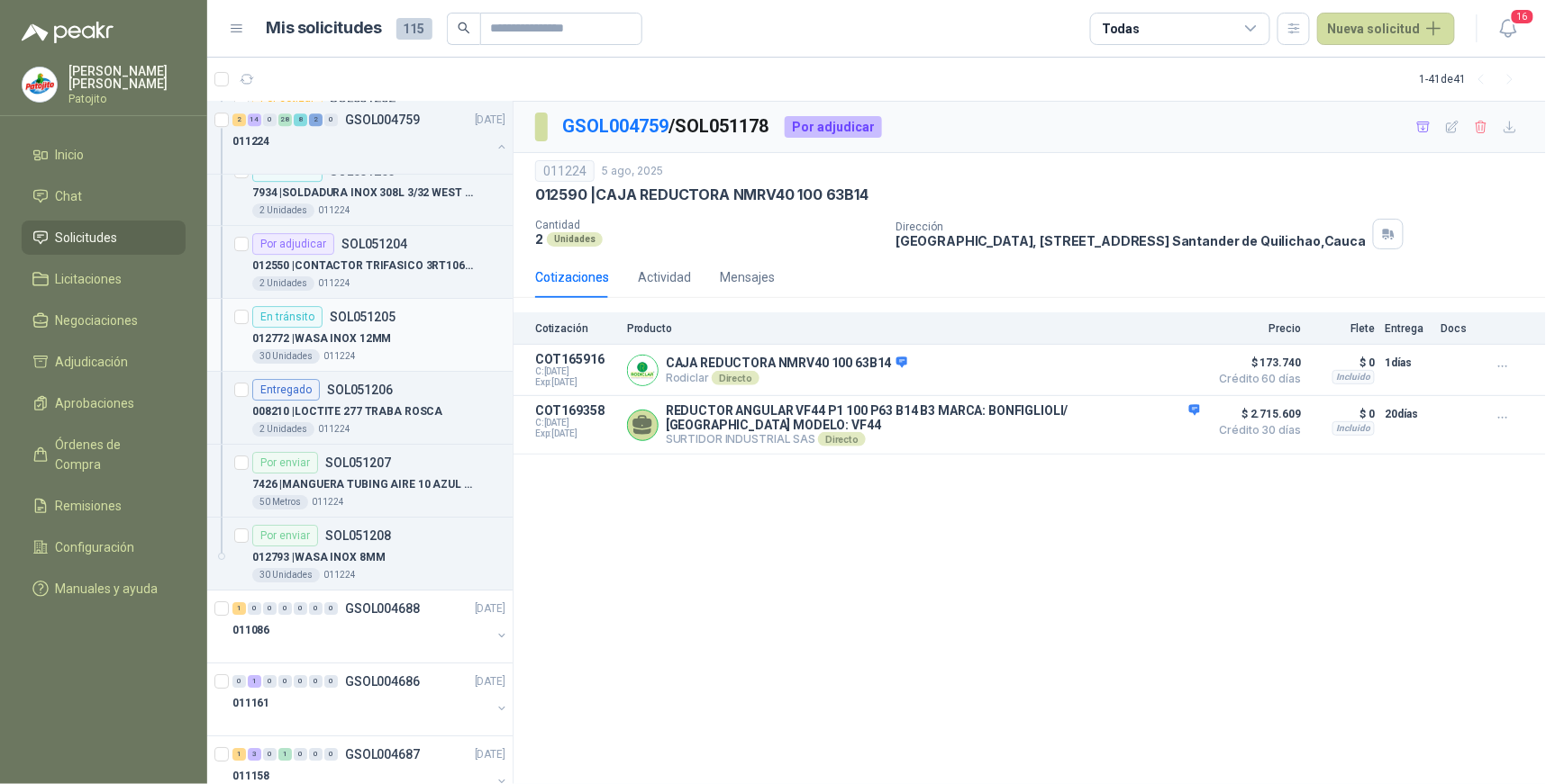
scroll to position [6567, 0]
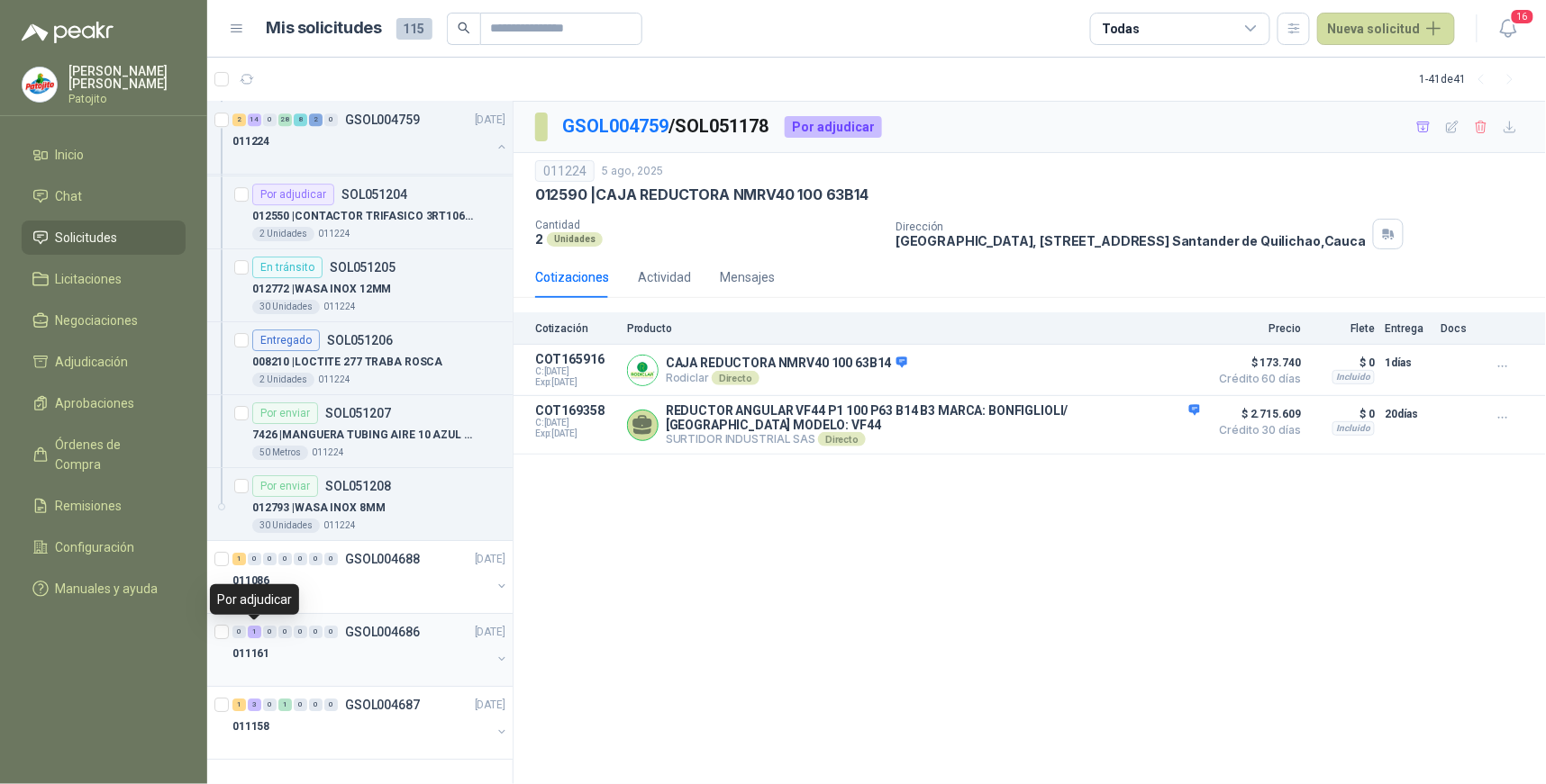
click at [255, 632] on div "1" at bounding box center [254, 632] width 14 height 13
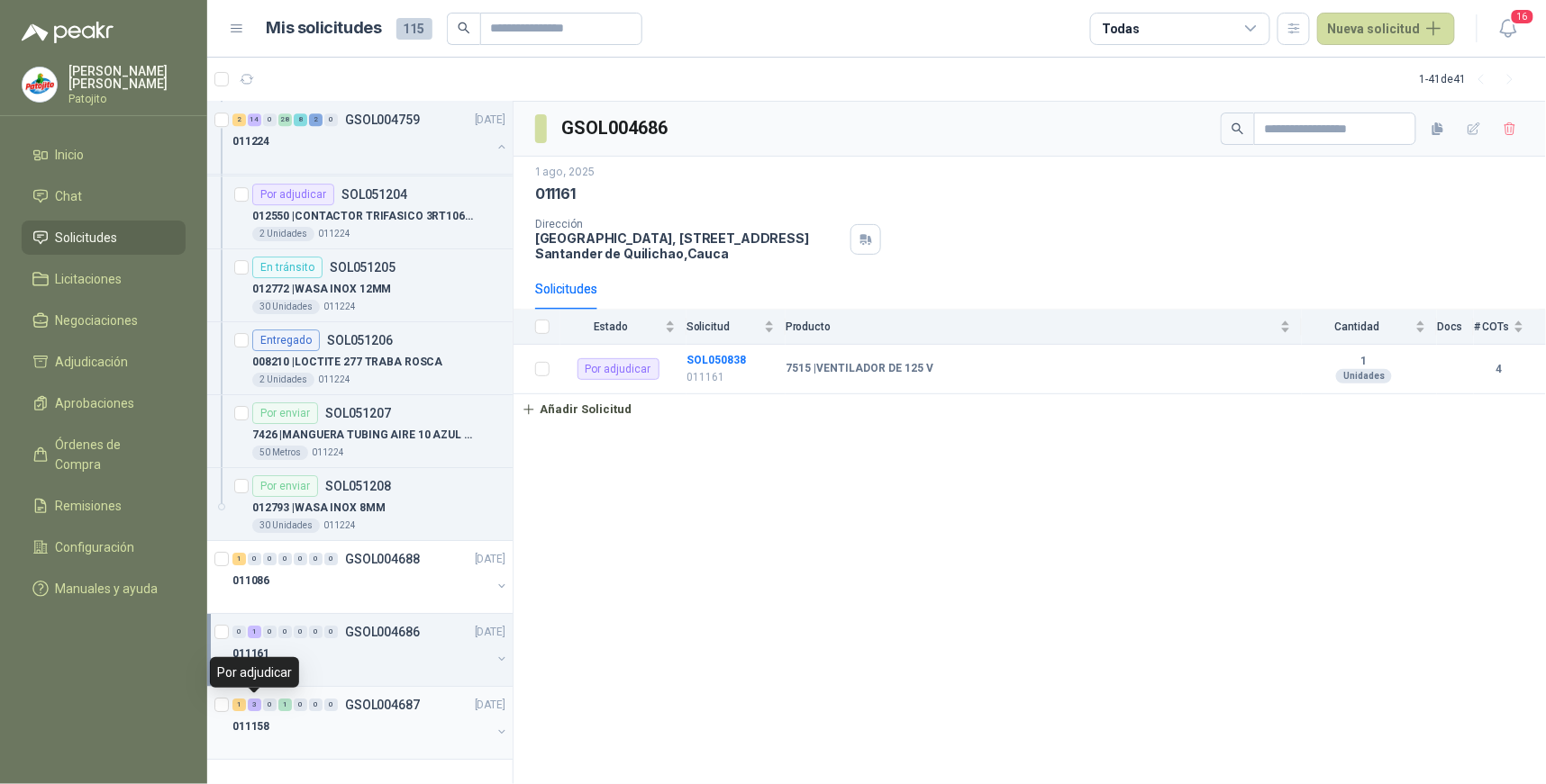
click at [254, 703] on div "3" at bounding box center [254, 706] width 14 height 13
